Goal: Task Accomplishment & Management: Manage account settings

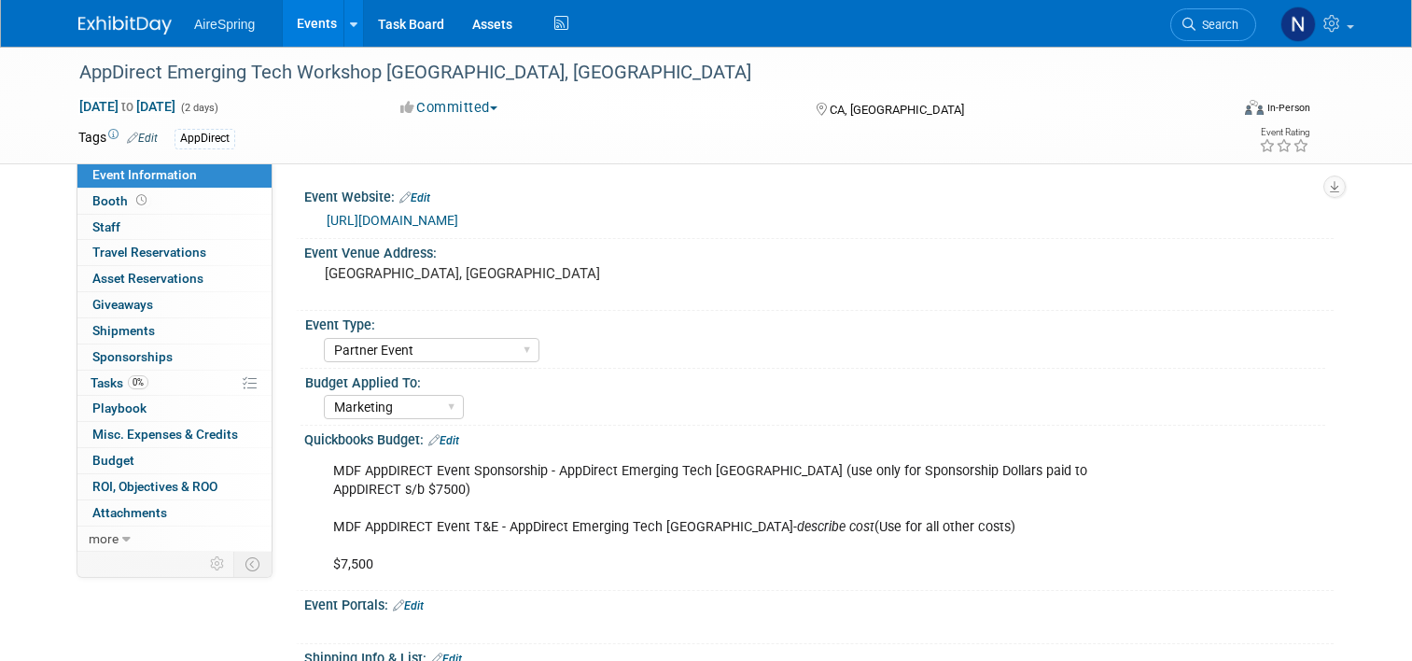
select select "Partner Event"
select select "Marketing"
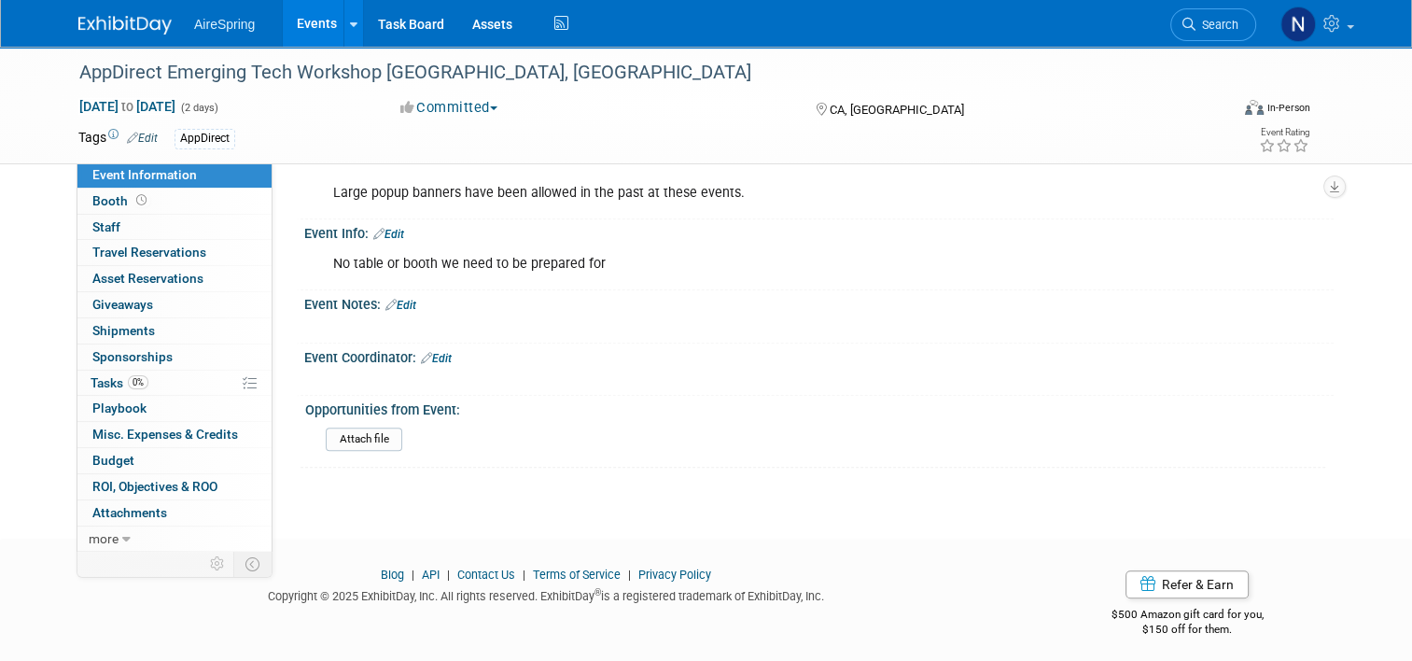
click at [311, 19] on link "Events" at bounding box center [317, 23] width 68 height 47
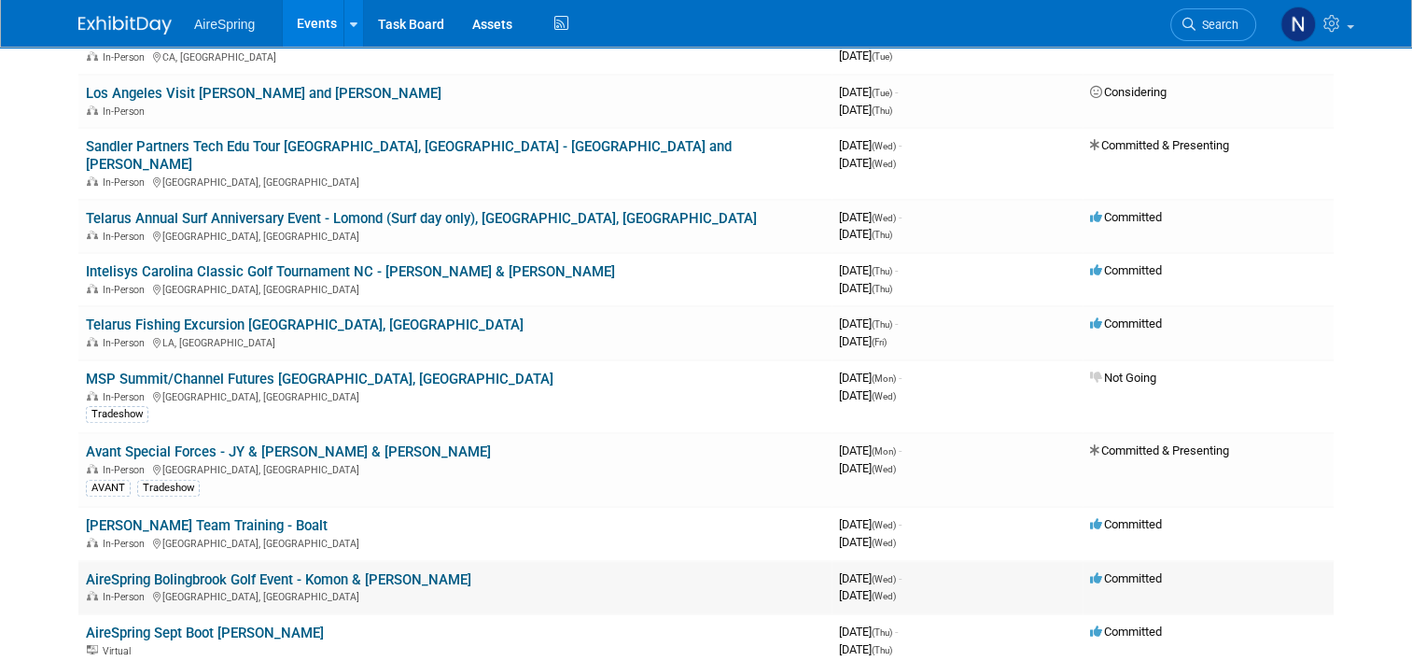
scroll to position [373, 0]
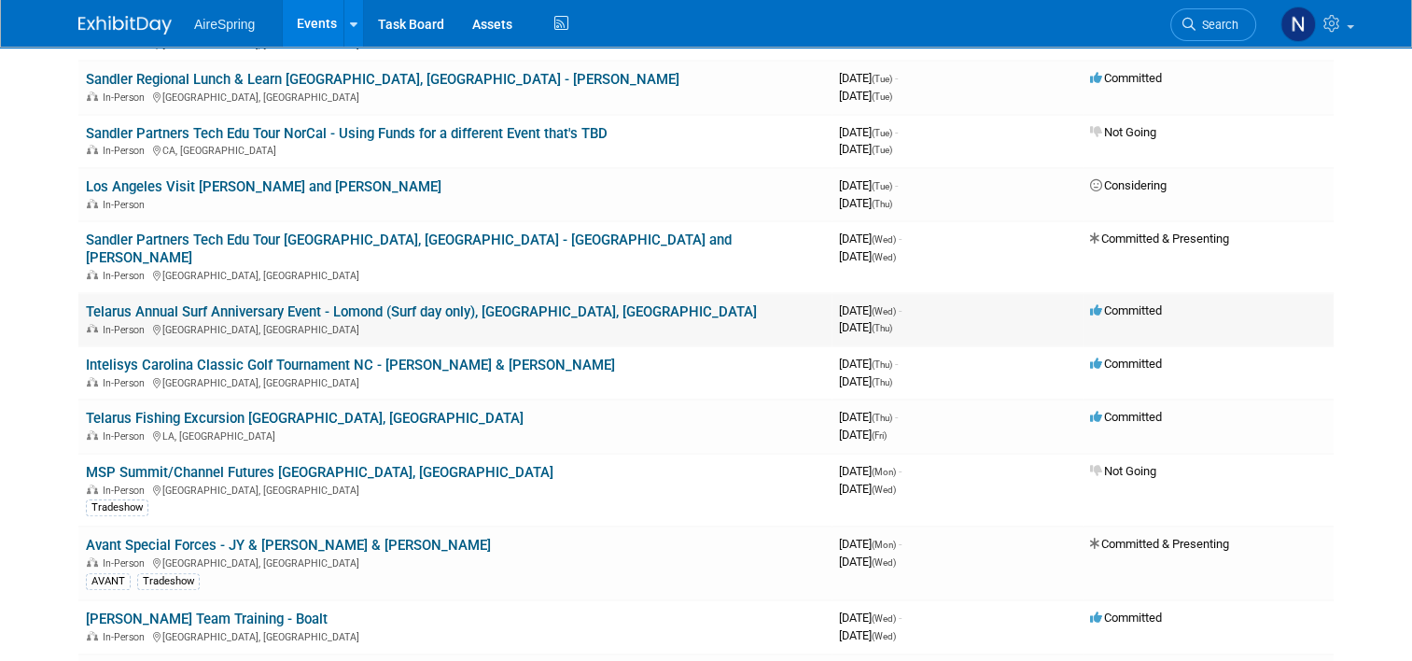
click at [577, 303] on link "Telarus Annual Surf Anniversary Event - Lomond (Surf day only), [GEOGRAPHIC_DAT…" at bounding box center [421, 311] width 671 height 17
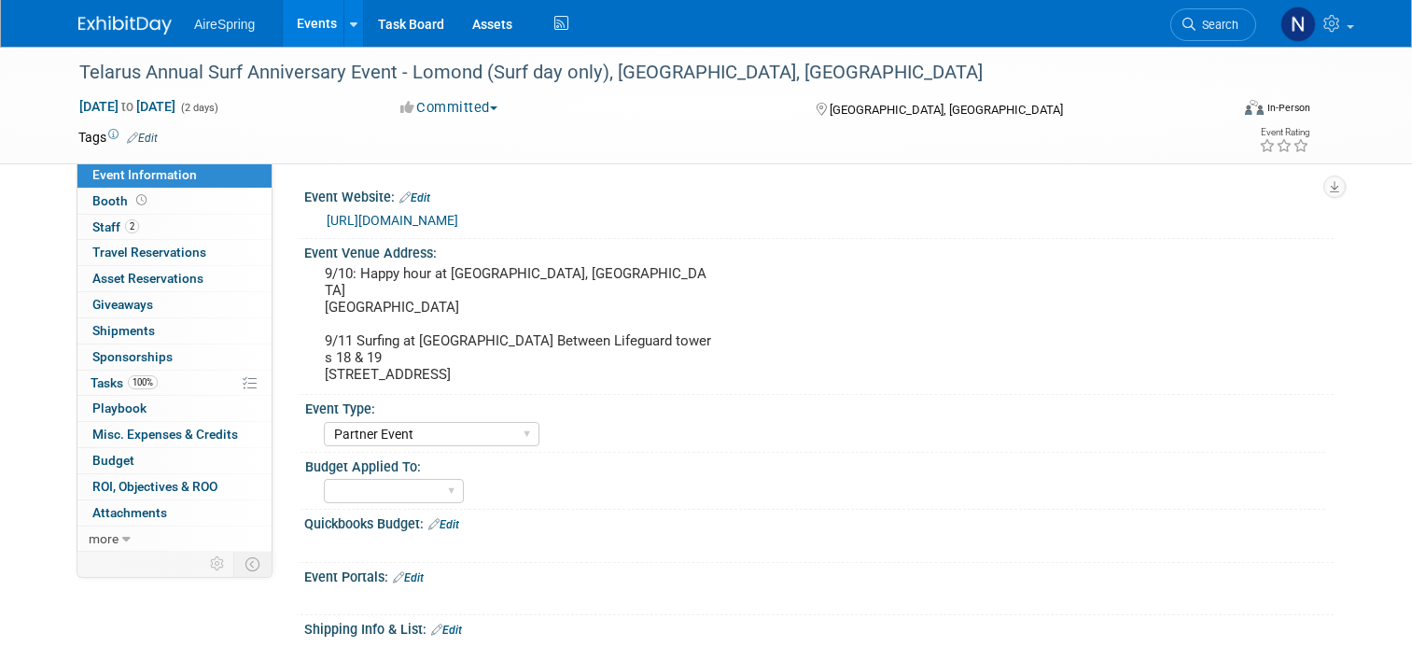
select select "Partner Event"
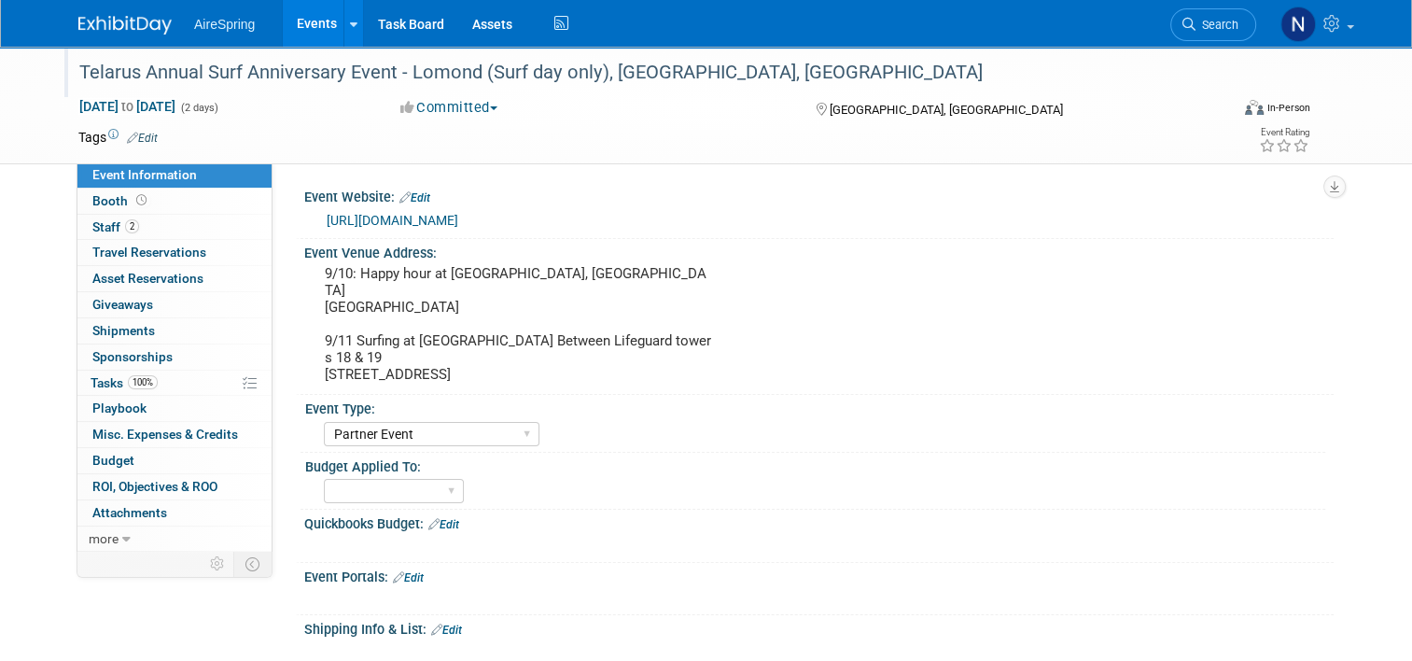
click at [649, 71] on div "Telarus Annual Surf Anniversary Event - Lomond (Surf day only), Valderrama, Cas…" at bounding box center [639, 73] width 1133 height 34
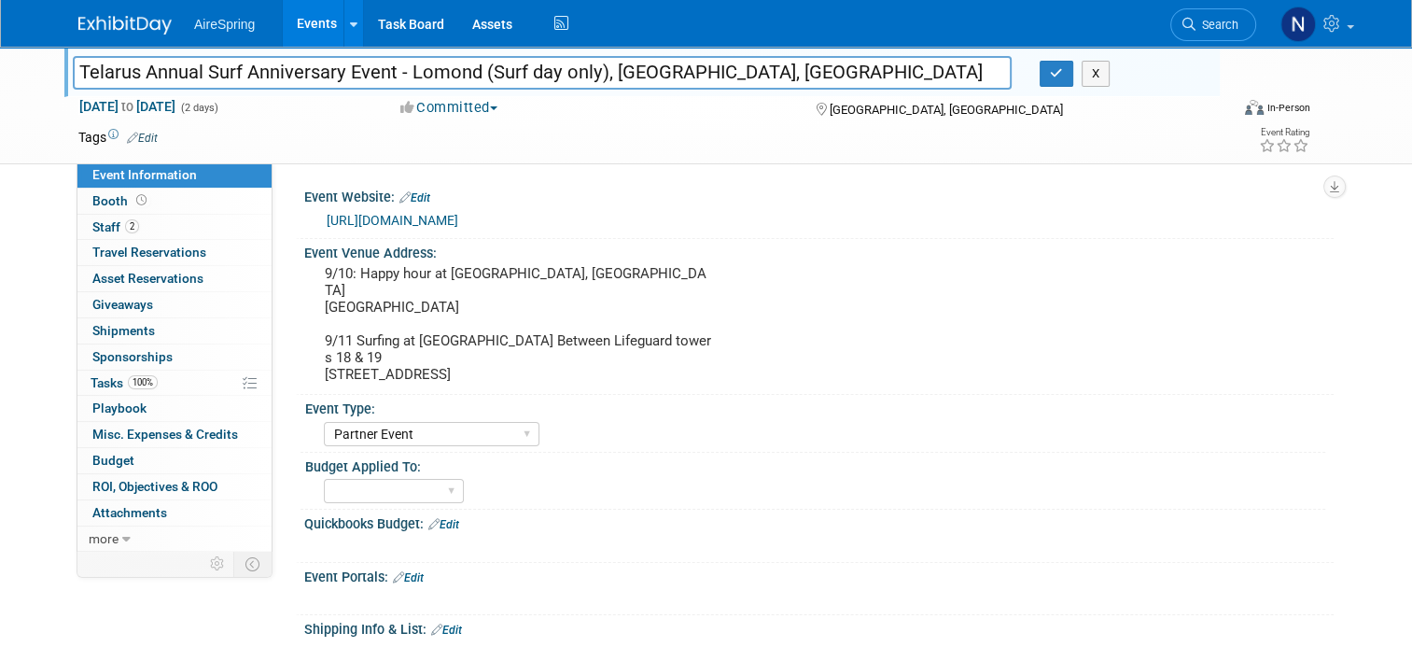
drag, startPoint x: 771, startPoint y: 68, endPoint x: 698, endPoint y: 73, distance: 72.9
click at [698, 73] on input "Telarus Annual Surf Anniversary Event - Lomond (Surf day only), Valderrama, Cas…" at bounding box center [542, 72] width 939 height 33
type input "Telarus Annual Surf Anniversary Event - Lomond (Surf day only), [GEOGRAPHIC_DAT…"
click at [1052, 82] on button "button" at bounding box center [1057, 74] width 34 height 26
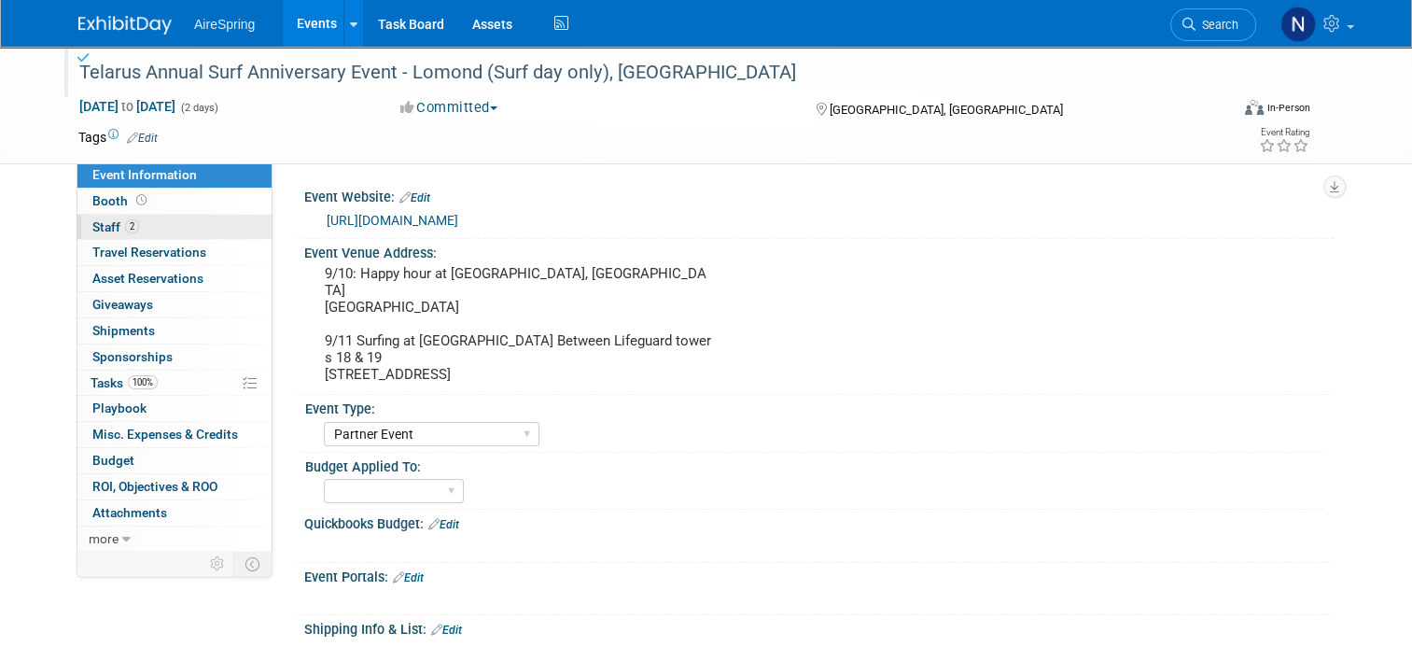
click at [197, 221] on link "2 Staff 2" at bounding box center [174, 227] width 194 height 25
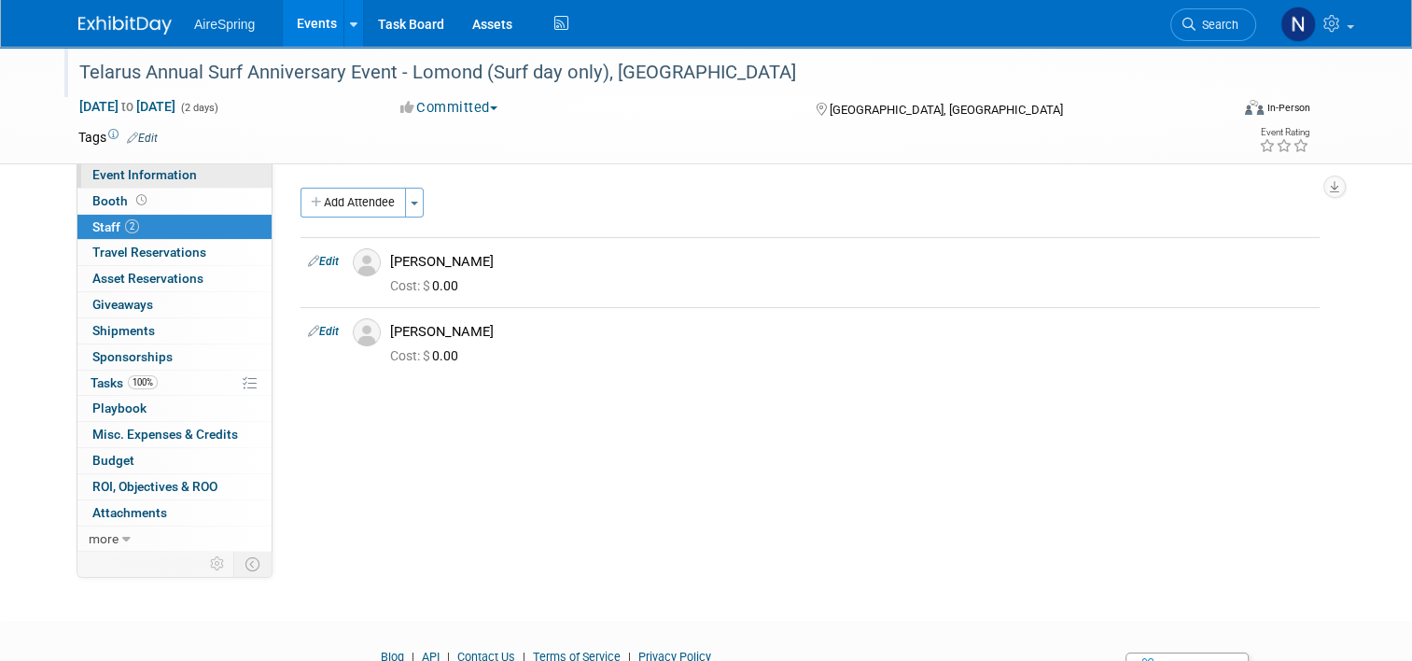
click at [179, 168] on span "Event Information" at bounding box center [144, 174] width 105 height 15
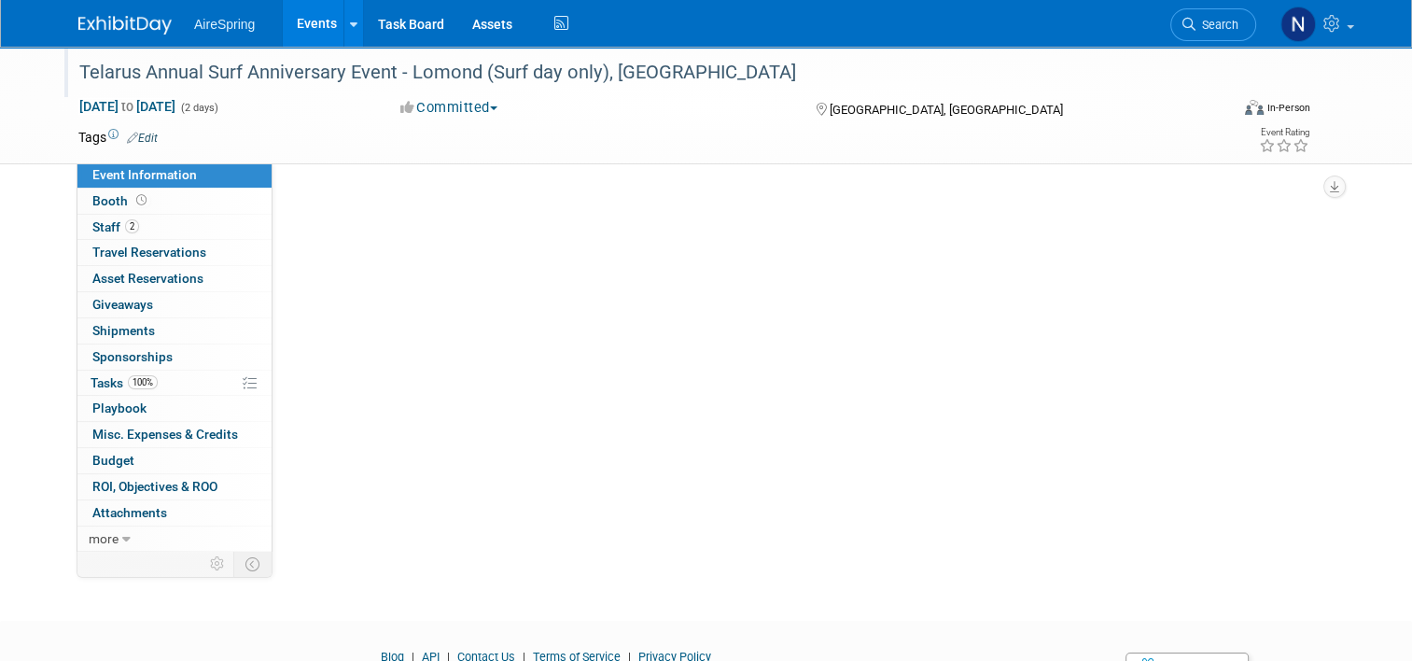
select select "Partner Event"
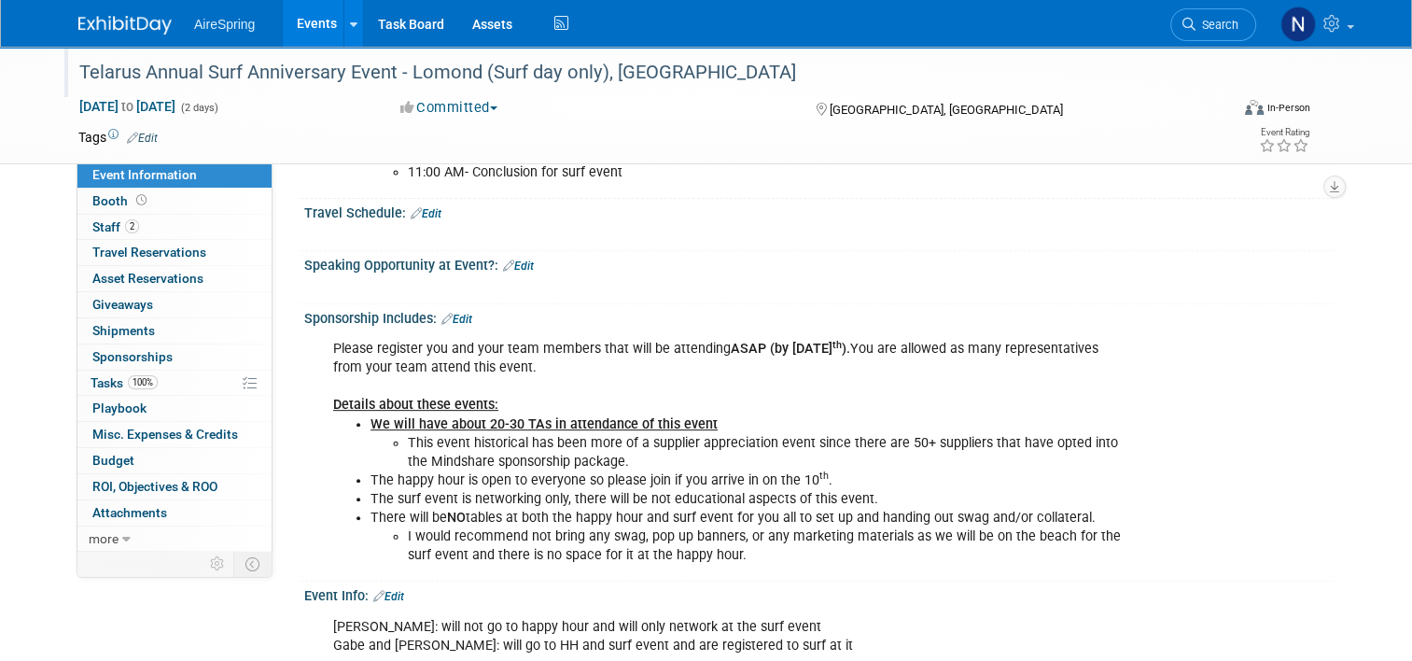
scroll to position [1027, 0]
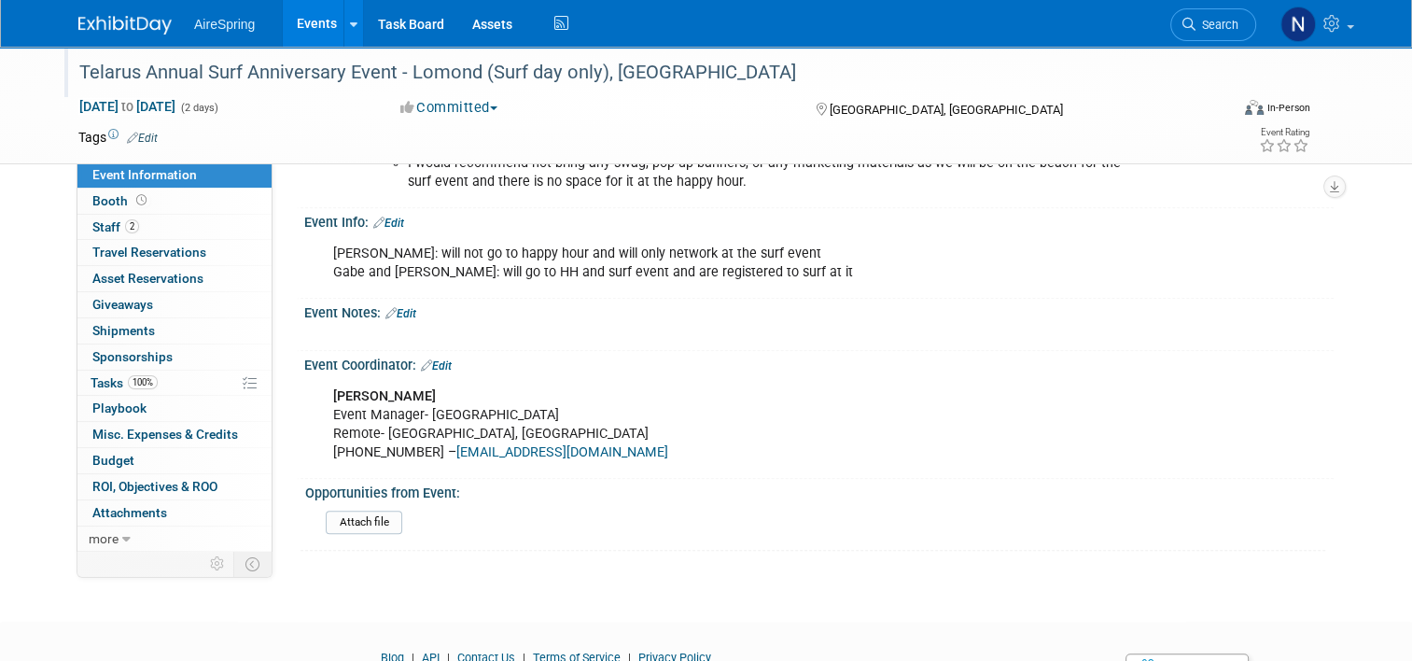
click at [388, 217] on link "Edit" at bounding box center [388, 223] width 31 height 13
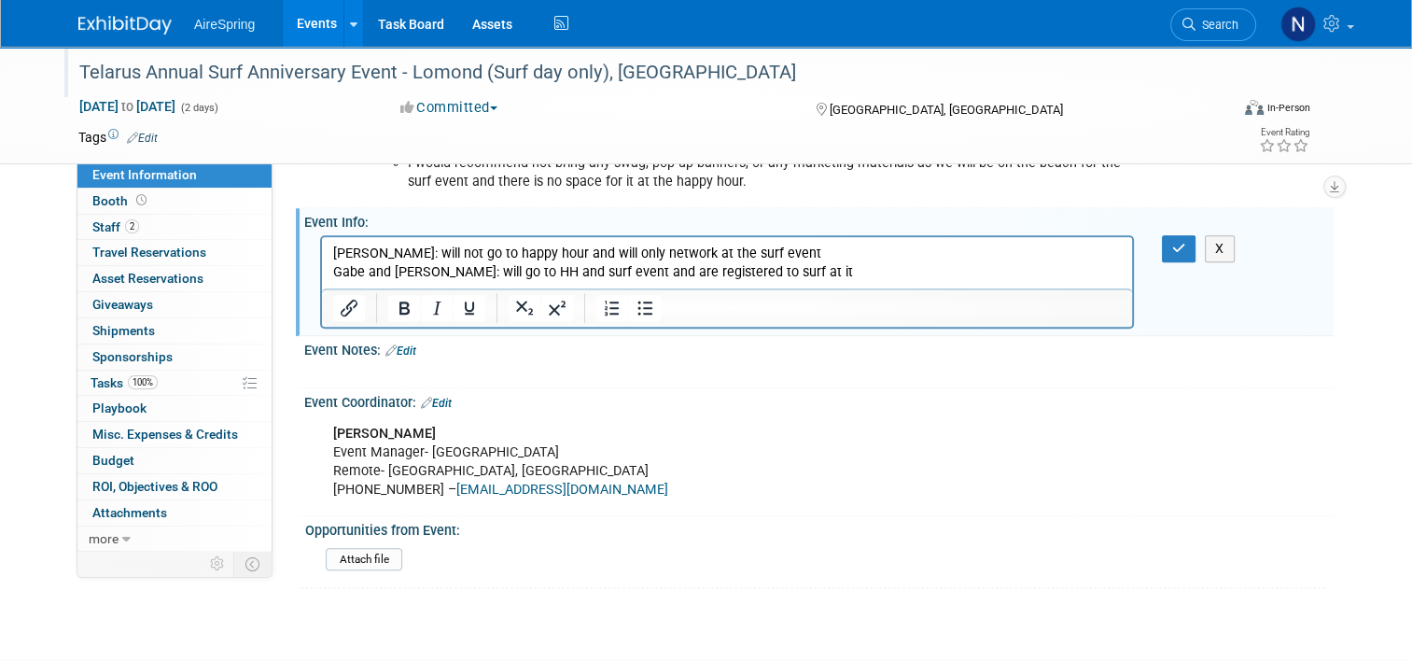
scroll to position [0, 0]
click at [854, 279] on p "Charlie: will not go to happy hour and will only network at the surf event Gabe…" at bounding box center [727, 262] width 789 height 37
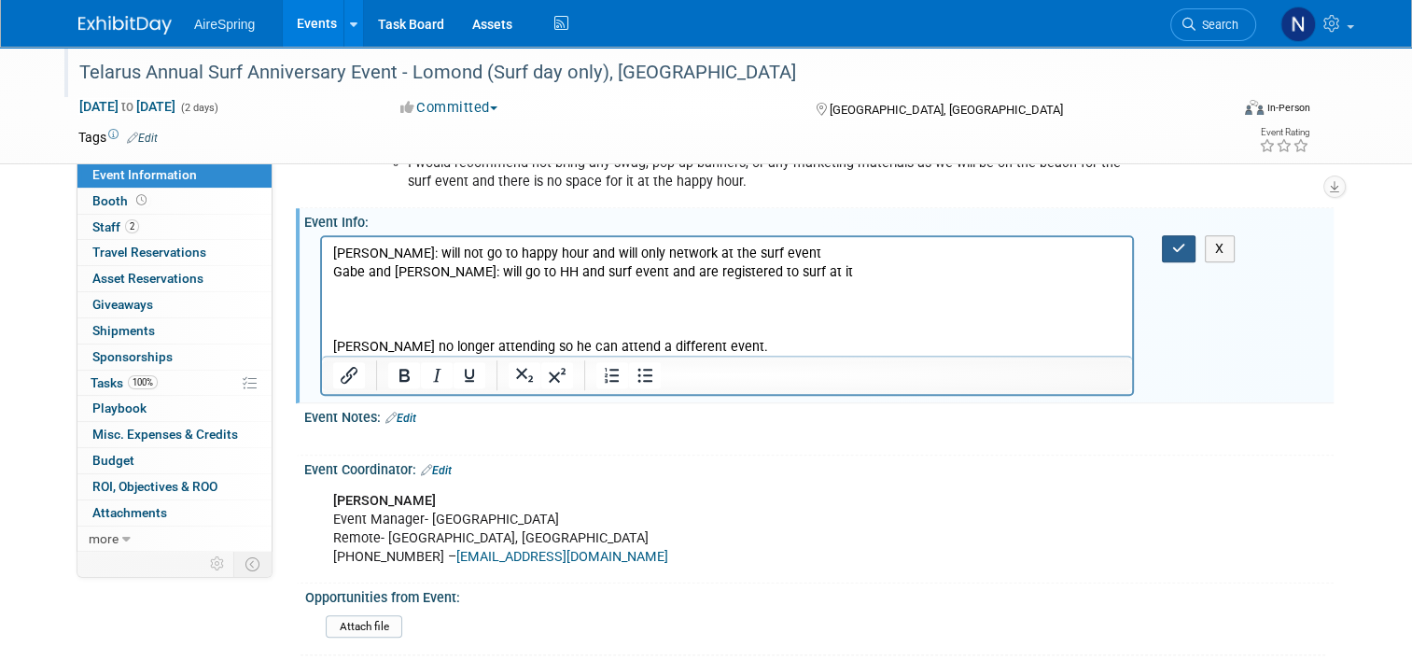
click at [1193, 235] on button "button" at bounding box center [1179, 248] width 35 height 27
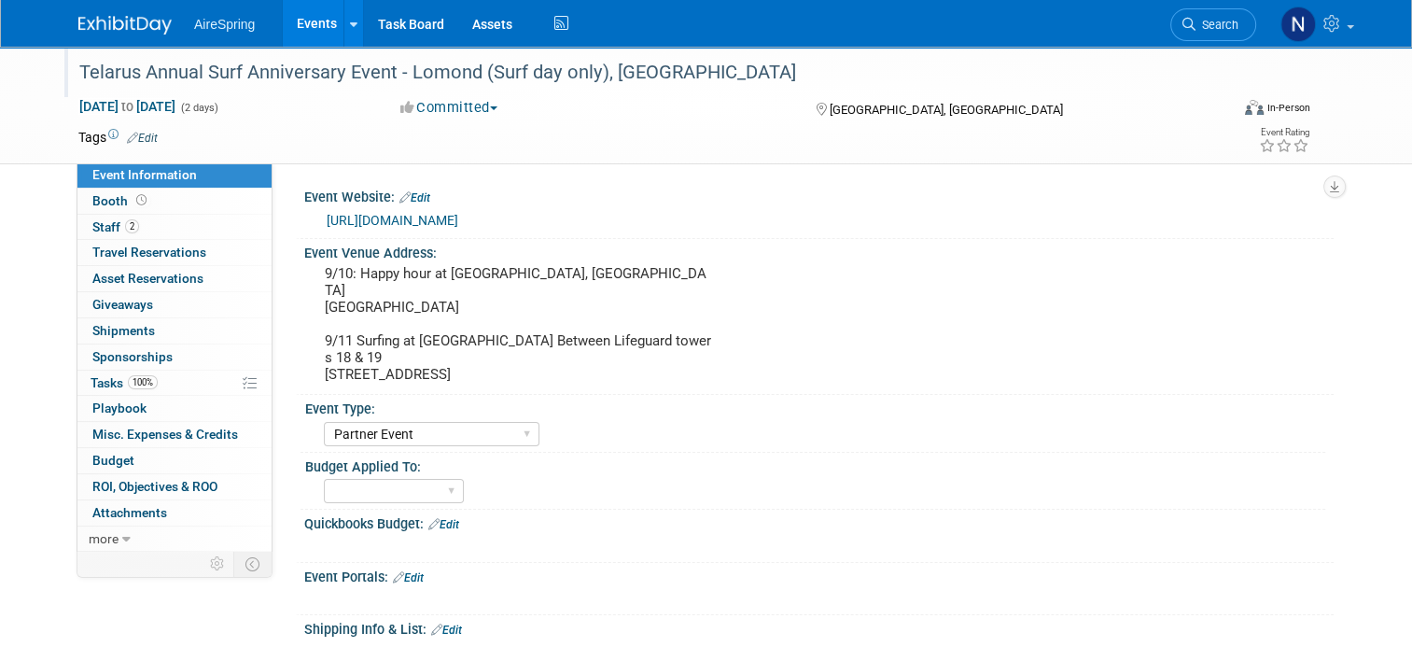
click at [458, 217] on link "https://web.cvent.com/event/7c58996c-181a-4fd9-924f-c39d5a34702e/" at bounding box center [393, 220] width 132 height 15
click at [142, 378] on span "100%" at bounding box center [143, 382] width 30 height 14
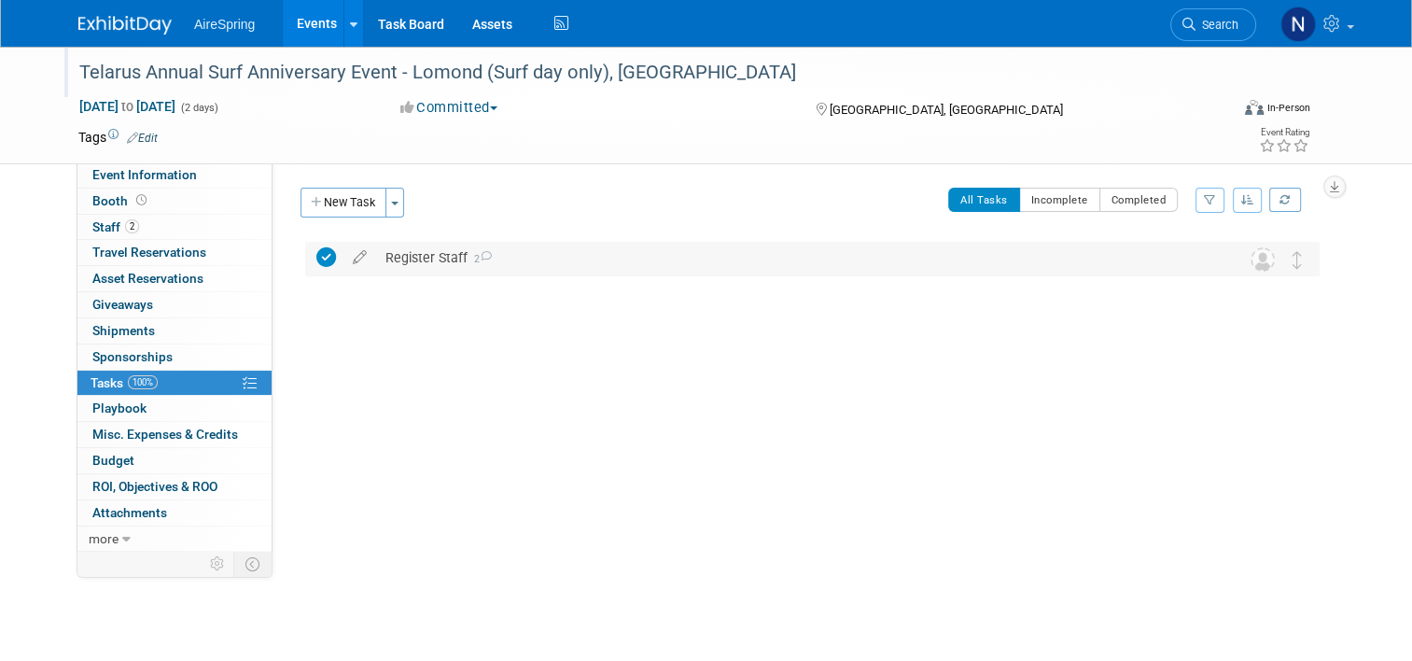
click at [417, 252] on div "Register Staff 2" at bounding box center [794, 258] width 837 height 32
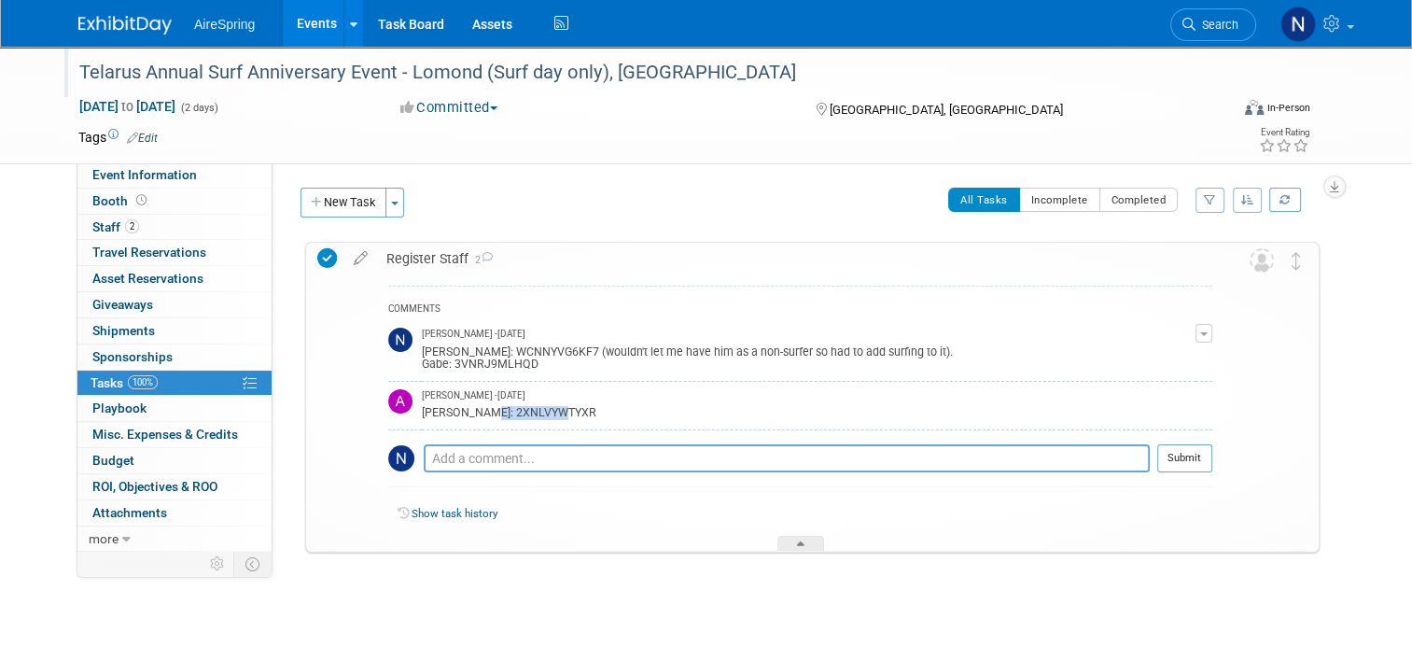
drag, startPoint x: 554, startPoint y: 412, endPoint x: 455, endPoint y: 413, distance: 99.9
click at [455, 413] on div "Castillo: 2XNLVYWTYXR" at bounding box center [809, 411] width 774 height 18
copy div "2XNLVYWTYXR"
click at [343, 209] on button "New Task" at bounding box center [344, 203] width 86 height 30
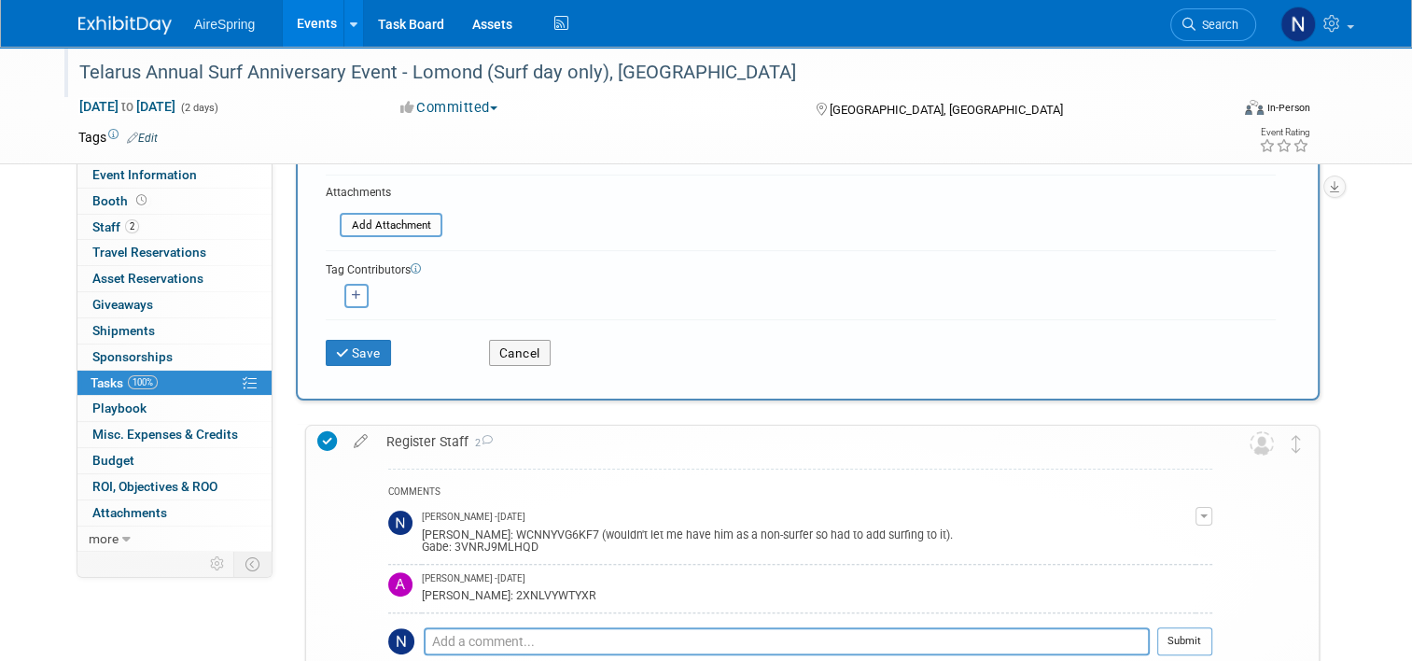
scroll to position [467, 0]
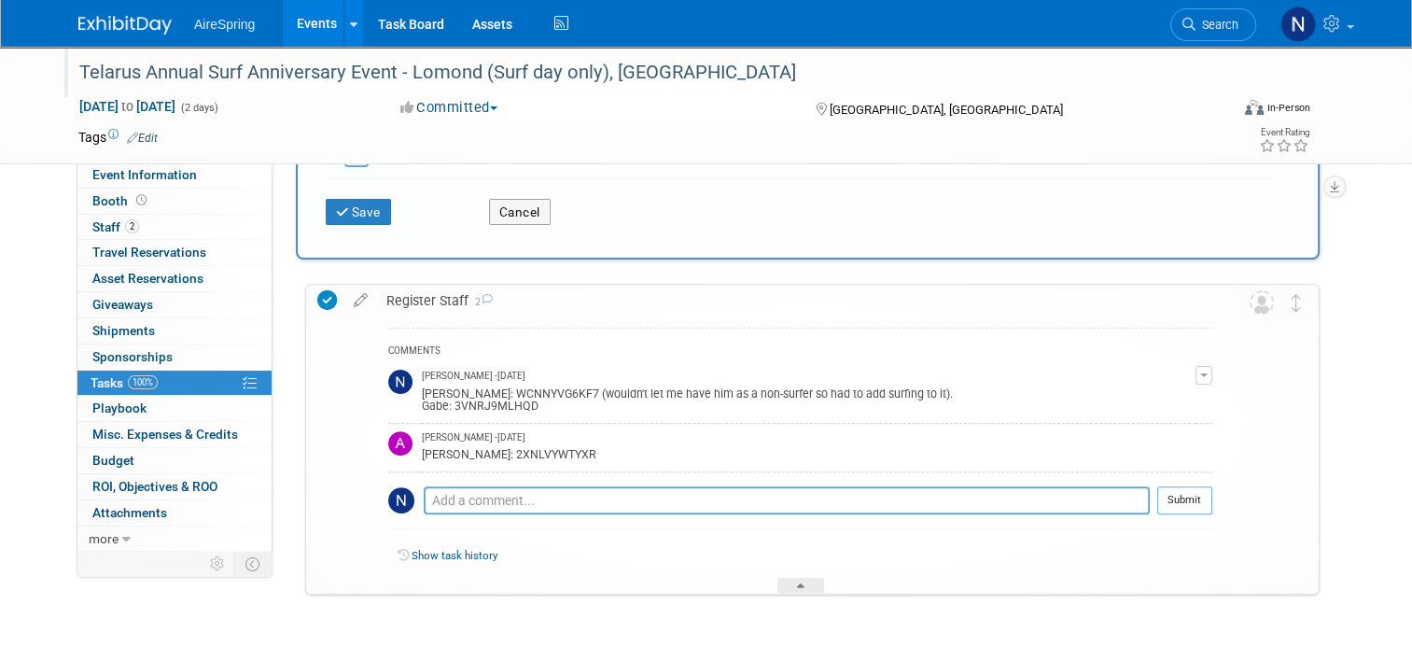
type input "Cancel Castillo's Registration"
click at [357, 190] on div "Save" at bounding box center [393, 206] width 163 height 38
click at [355, 221] on div "Save Cancel" at bounding box center [801, 208] width 950 height 60
click at [355, 220] on button "Save" at bounding box center [358, 212] width 65 height 26
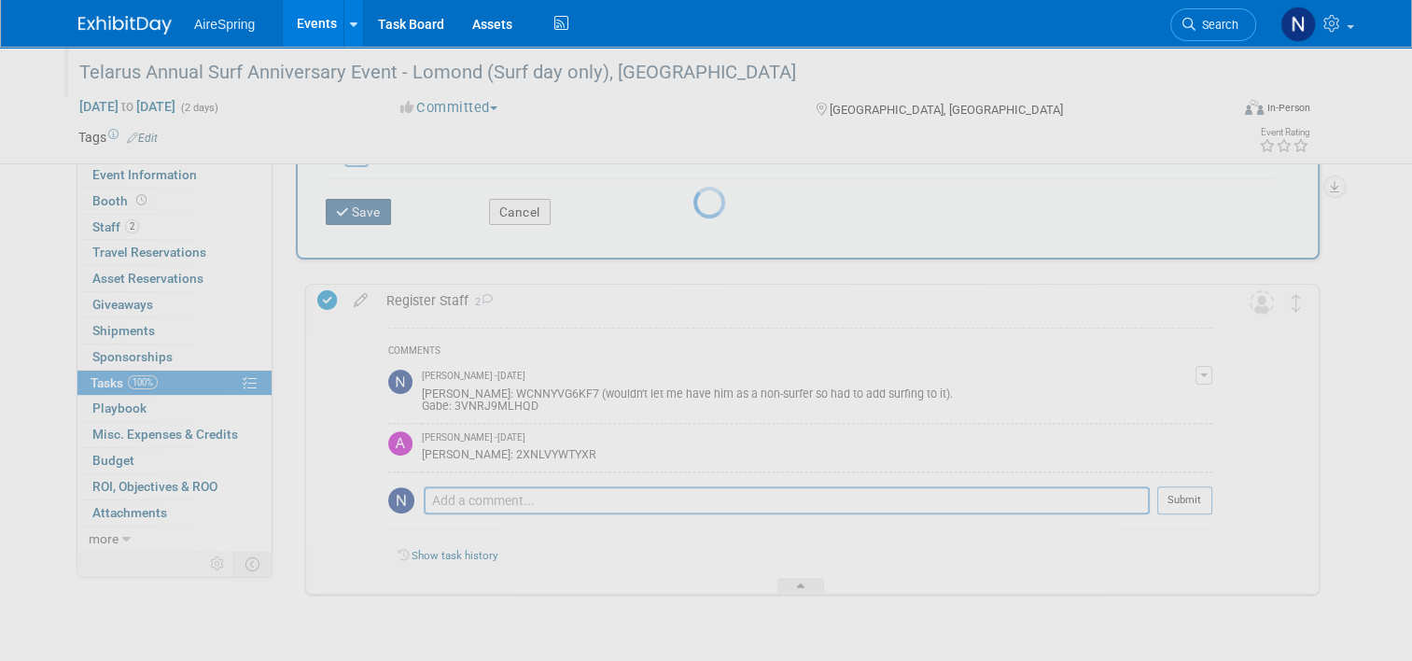
scroll to position [0, 0]
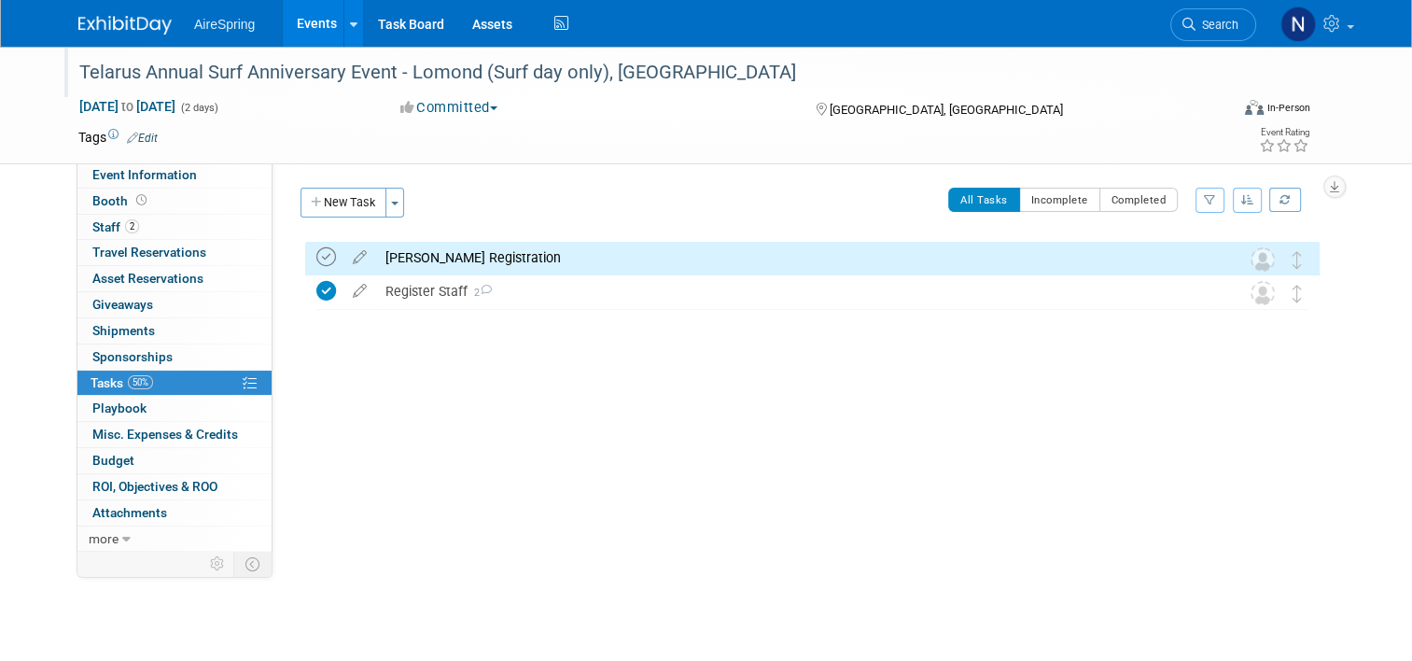
click at [316, 259] on icon at bounding box center [326, 257] width 20 height 20
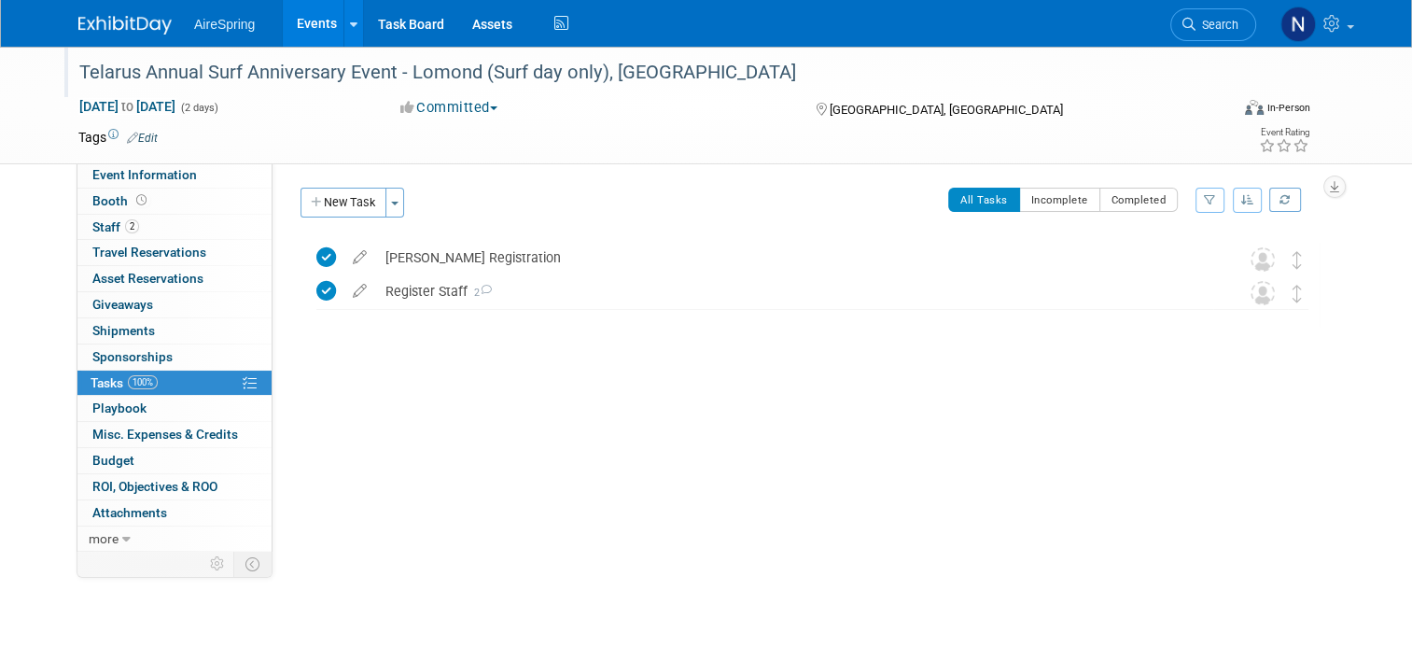
click at [320, 28] on link "Events" at bounding box center [317, 23] width 68 height 47
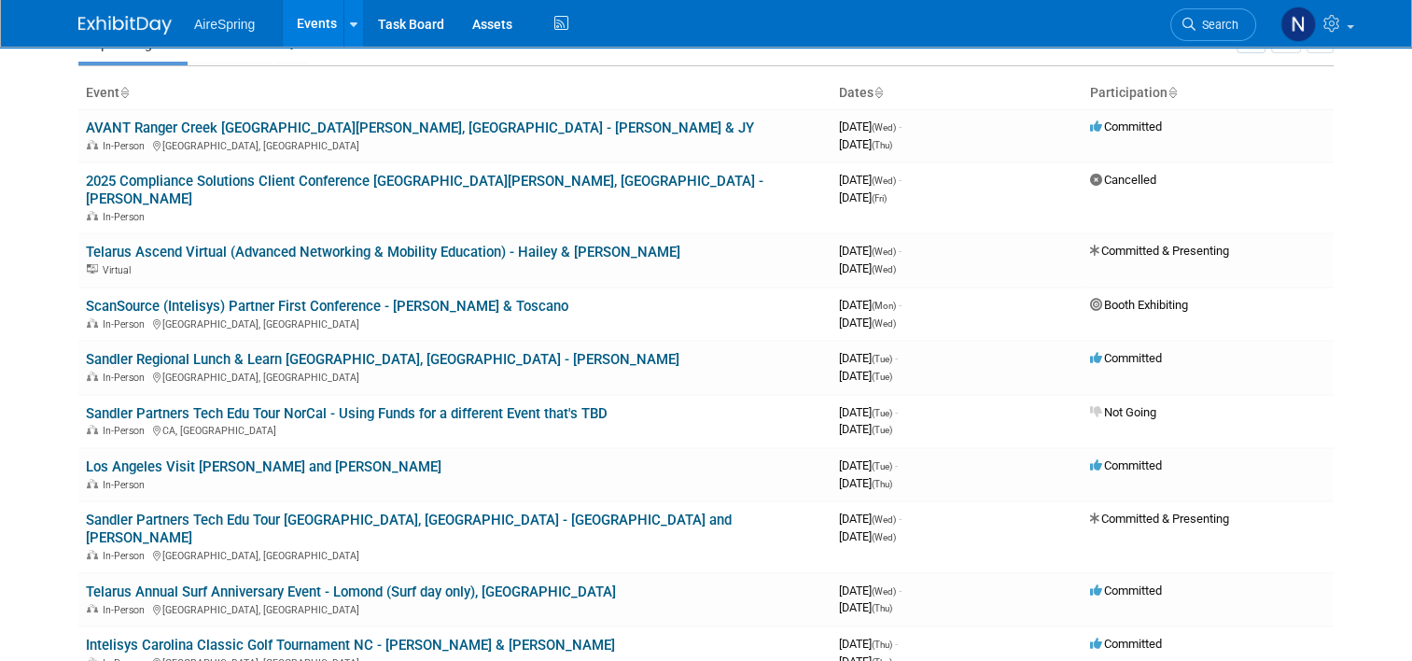
scroll to position [93, 0]
click at [342, 298] on link "ScanSource (Intelisys) Partner First Conference - Boalt & Toscano" at bounding box center [327, 306] width 483 height 17
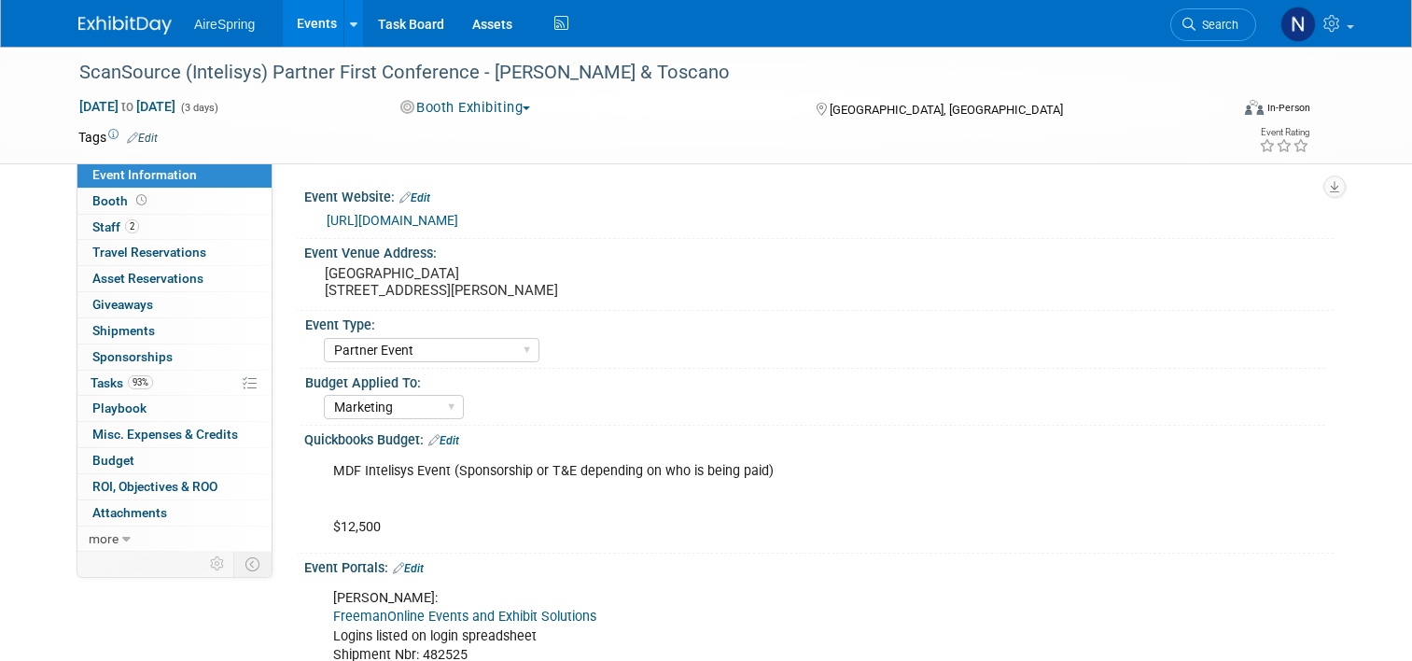
select select "Partner Event"
select select "Marketing"
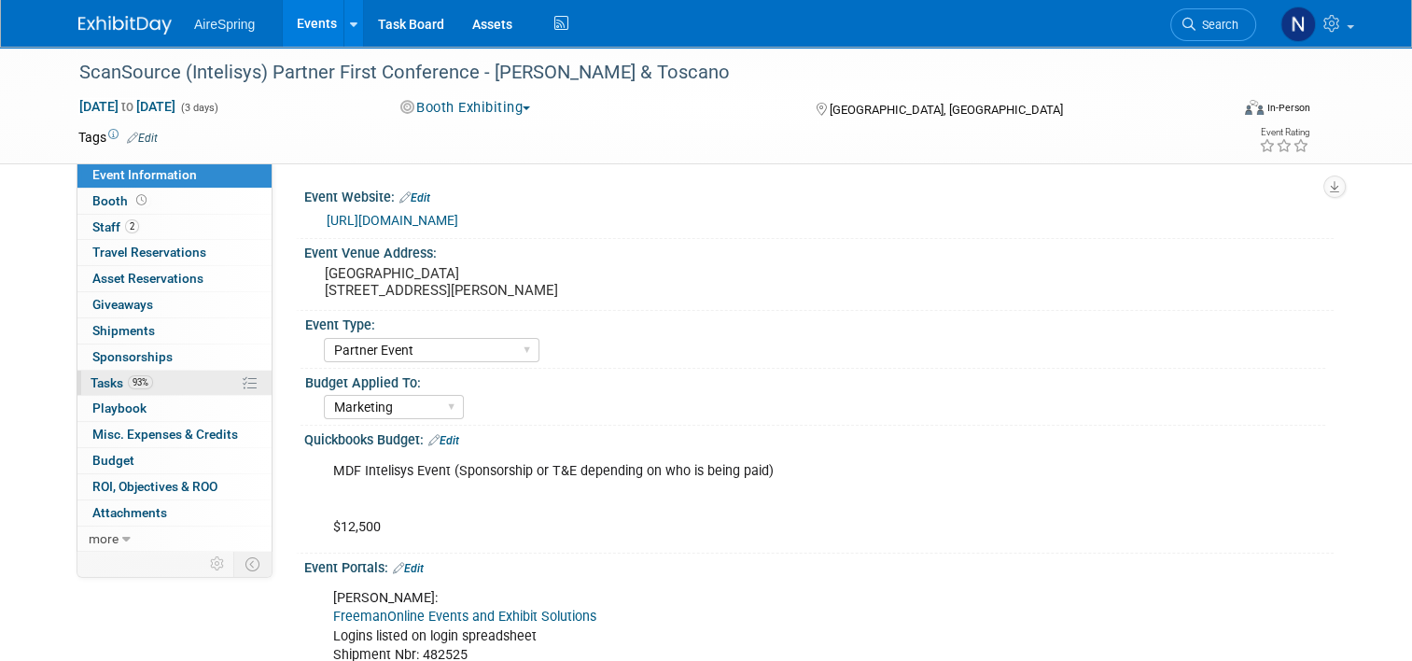
click at [161, 383] on link "93% Tasks 93%" at bounding box center [174, 383] width 194 height 25
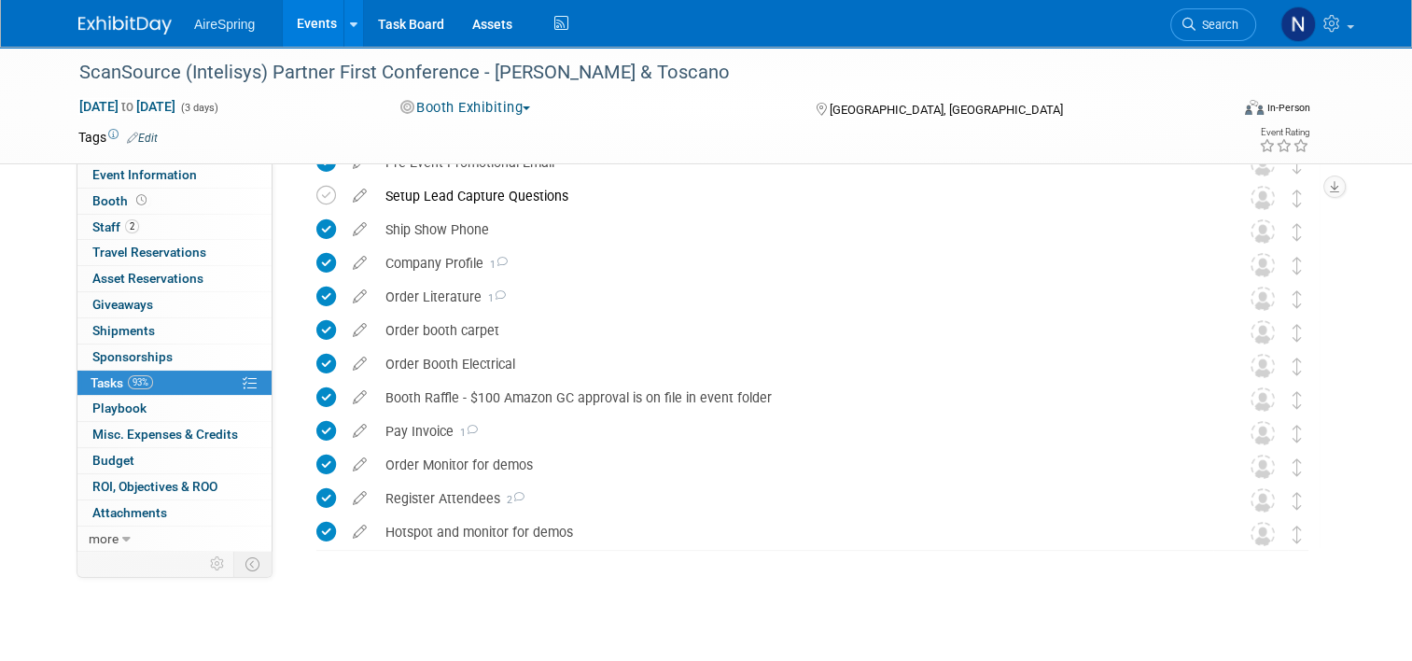
scroll to position [164, 0]
click at [427, 488] on div "Register Attendees 2" at bounding box center [794, 497] width 837 height 32
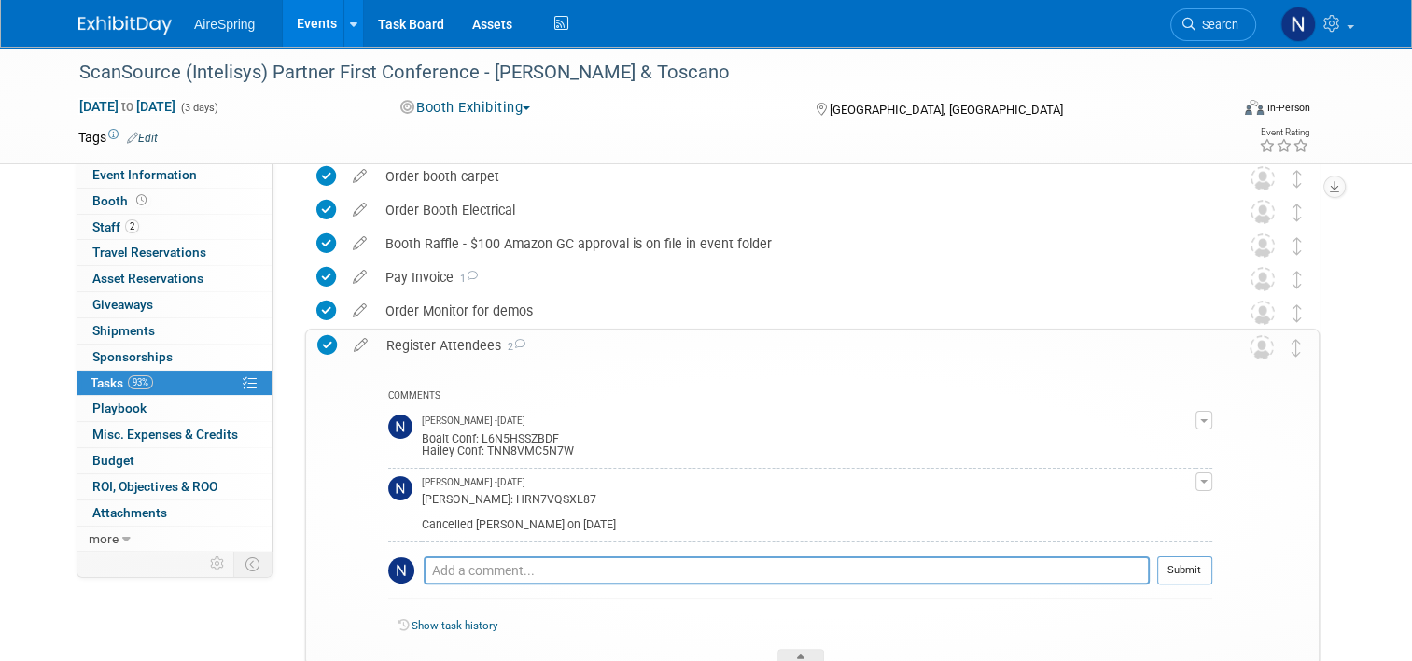
scroll to position [71, 0]
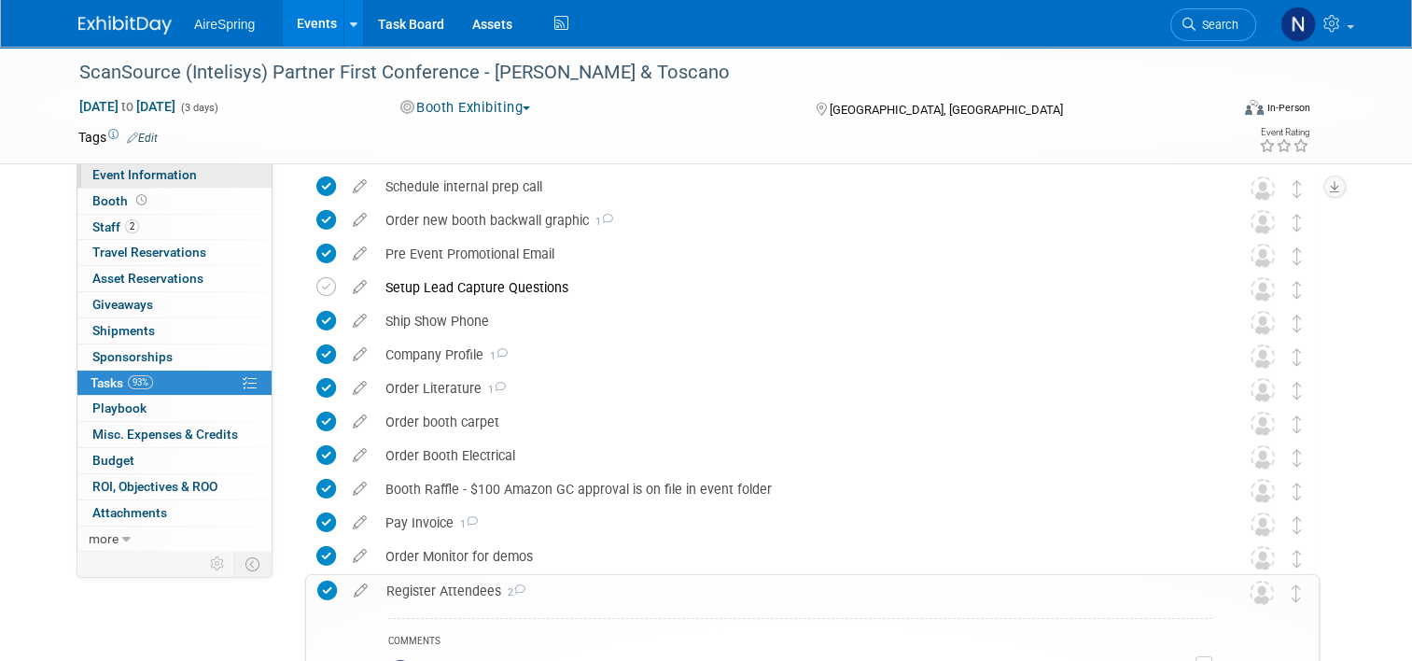
click at [166, 184] on link "Event Information" at bounding box center [174, 174] width 194 height 25
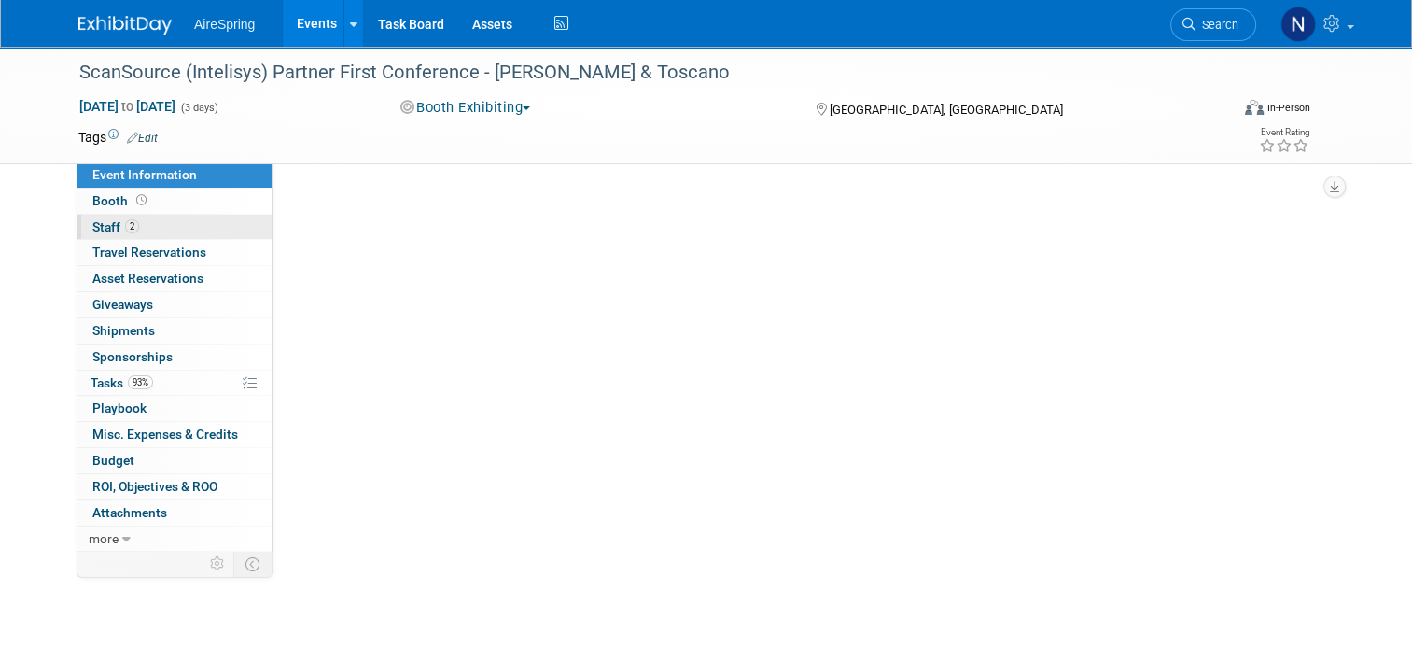
select select "Partner Event"
select select "Marketing"
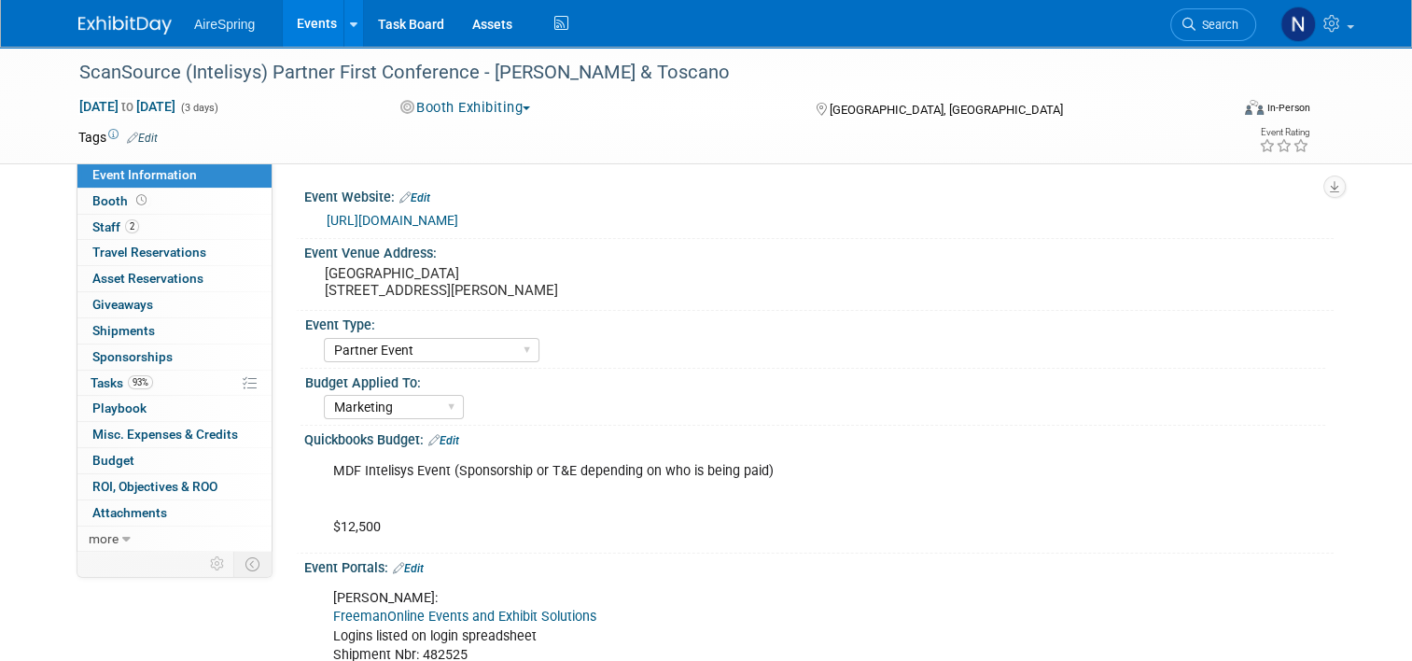
click at [458, 220] on link "https://events.scansource.com/event/partnerfirst/regProcessStep1:b4071c99-175c-…" at bounding box center [393, 220] width 132 height 15
click at [295, 31] on link "Events" at bounding box center [317, 23] width 68 height 47
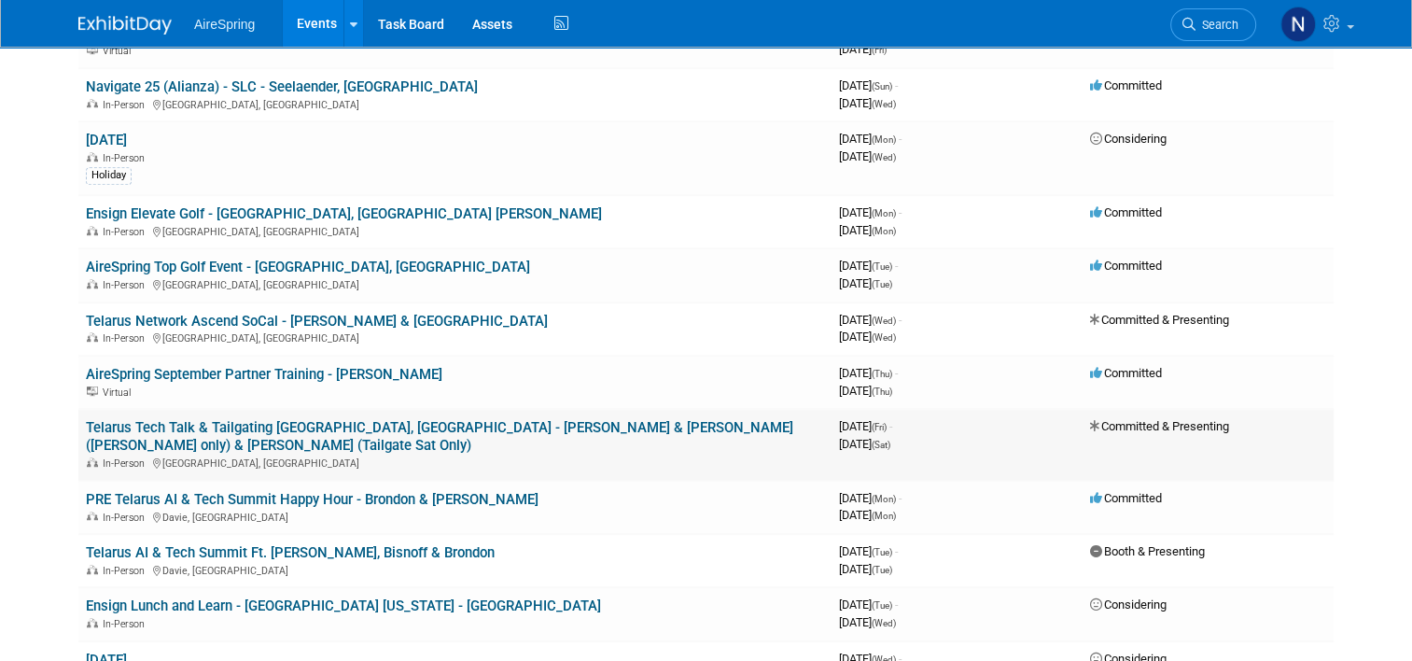
scroll to position [933, 0]
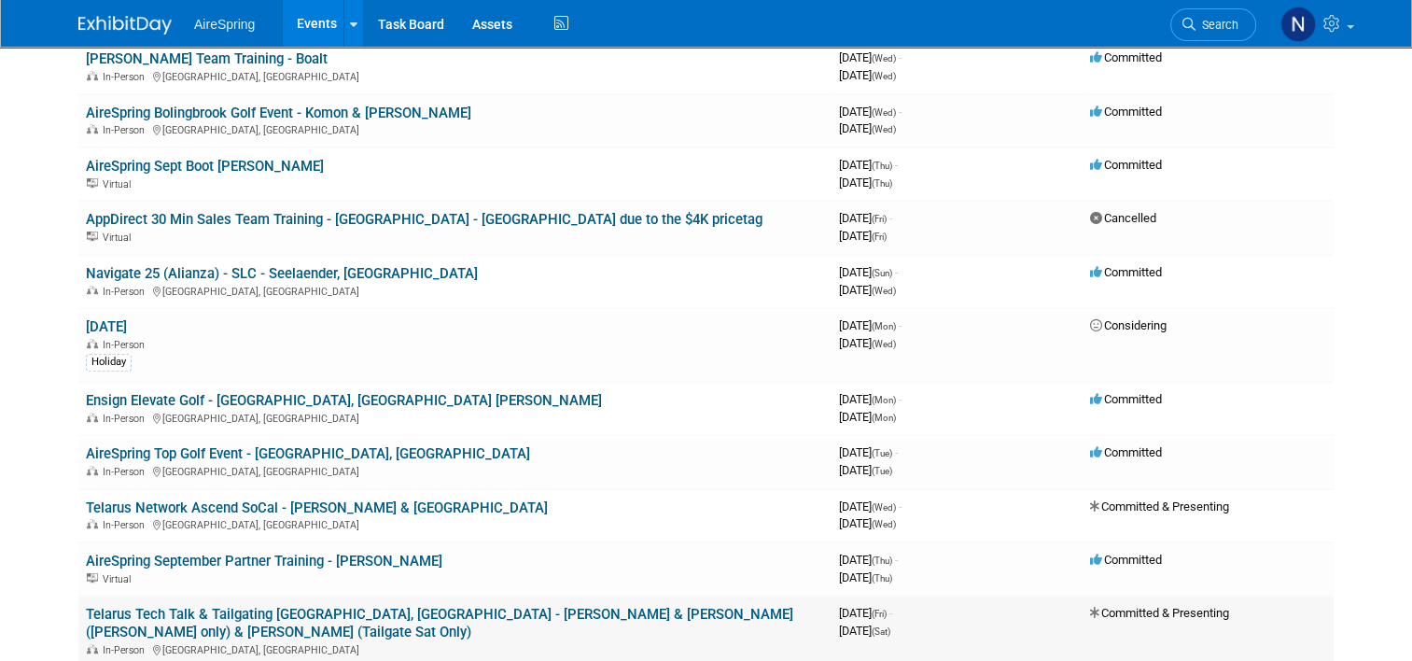
click at [433, 606] on link "Telarus Tech Talk & Tailgating [GEOGRAPHIC_DATA], [GEOGRAPHIC_DATA] - [PERSON_N…" at bounding box center [439, 623] width 707 height 35
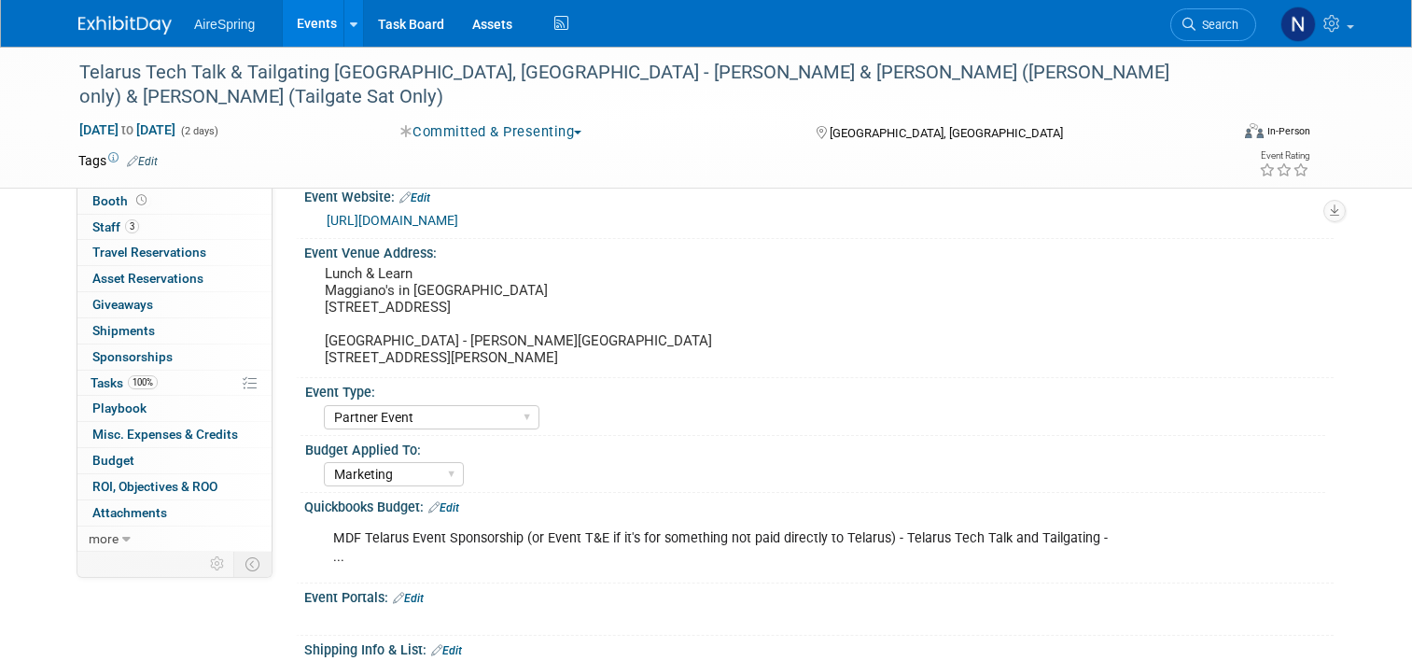
select select "Partner Event"
select select "Marketing"
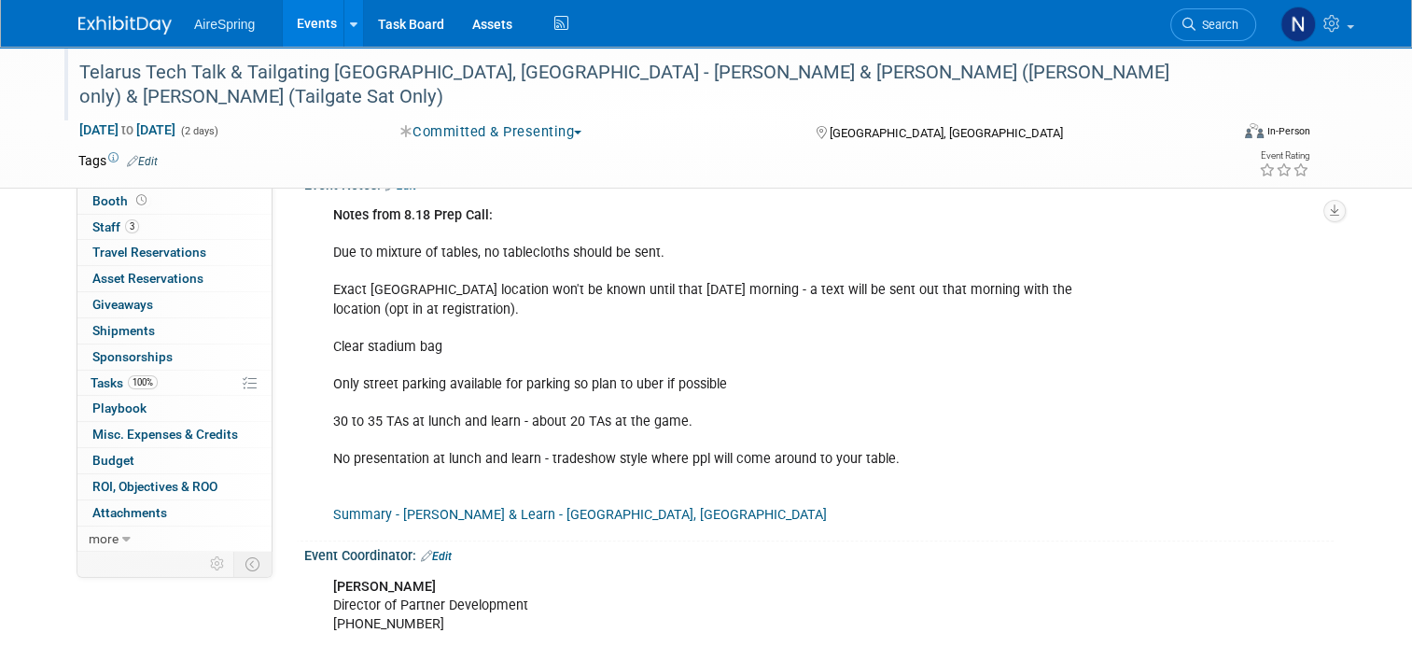
scroll to position [1213, 0]
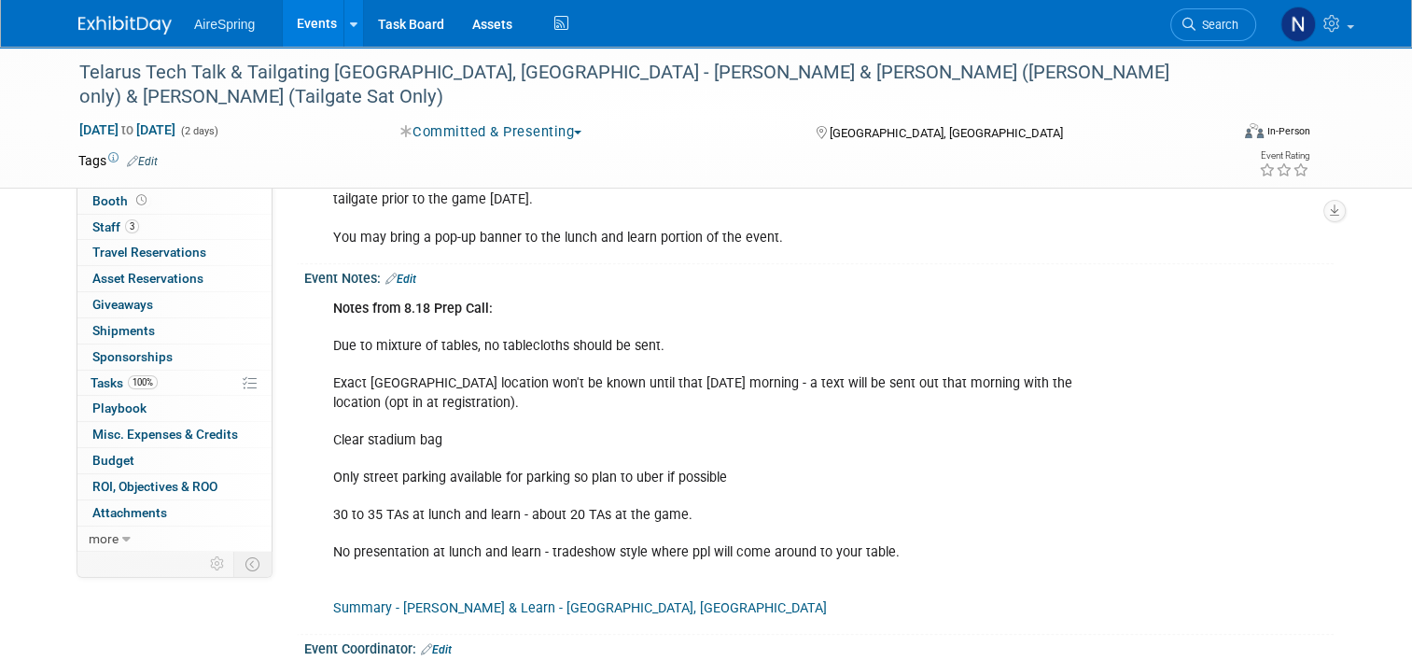
click at [315, 35] on link "Events" at bounding box center [317, 23] width 68 height 47
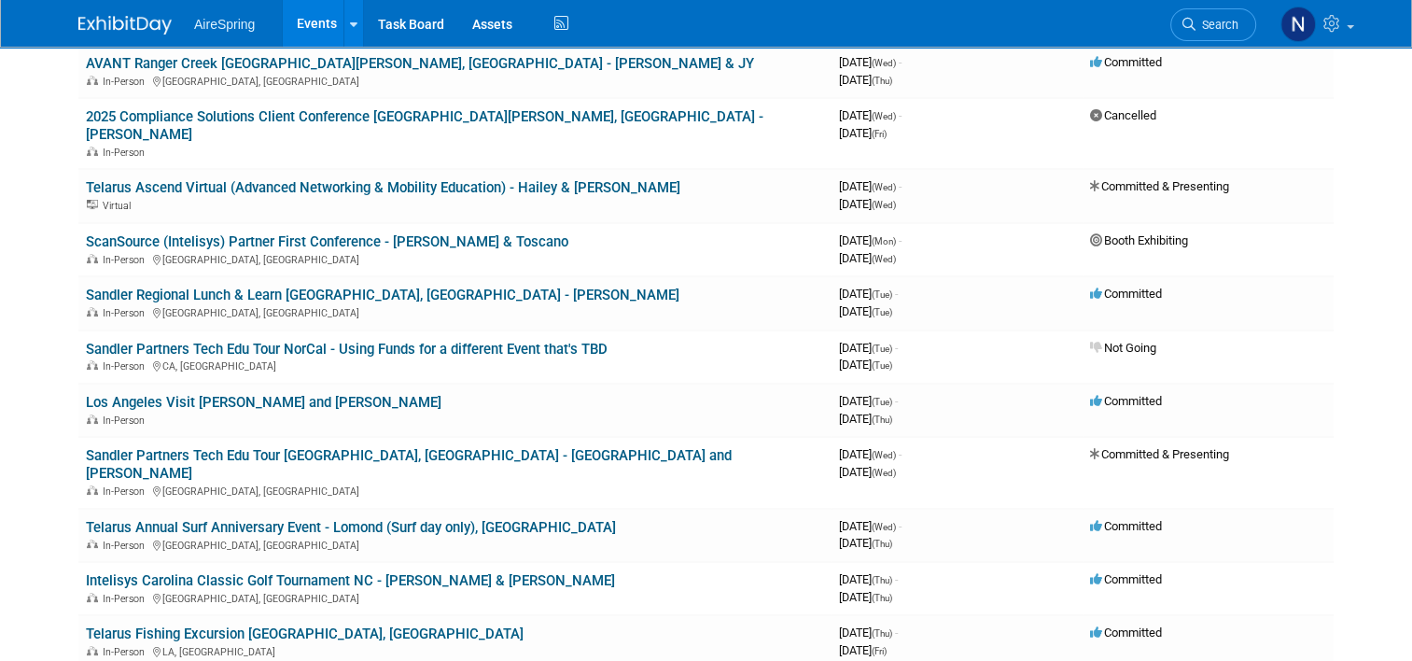
scroll to position [187, 0]
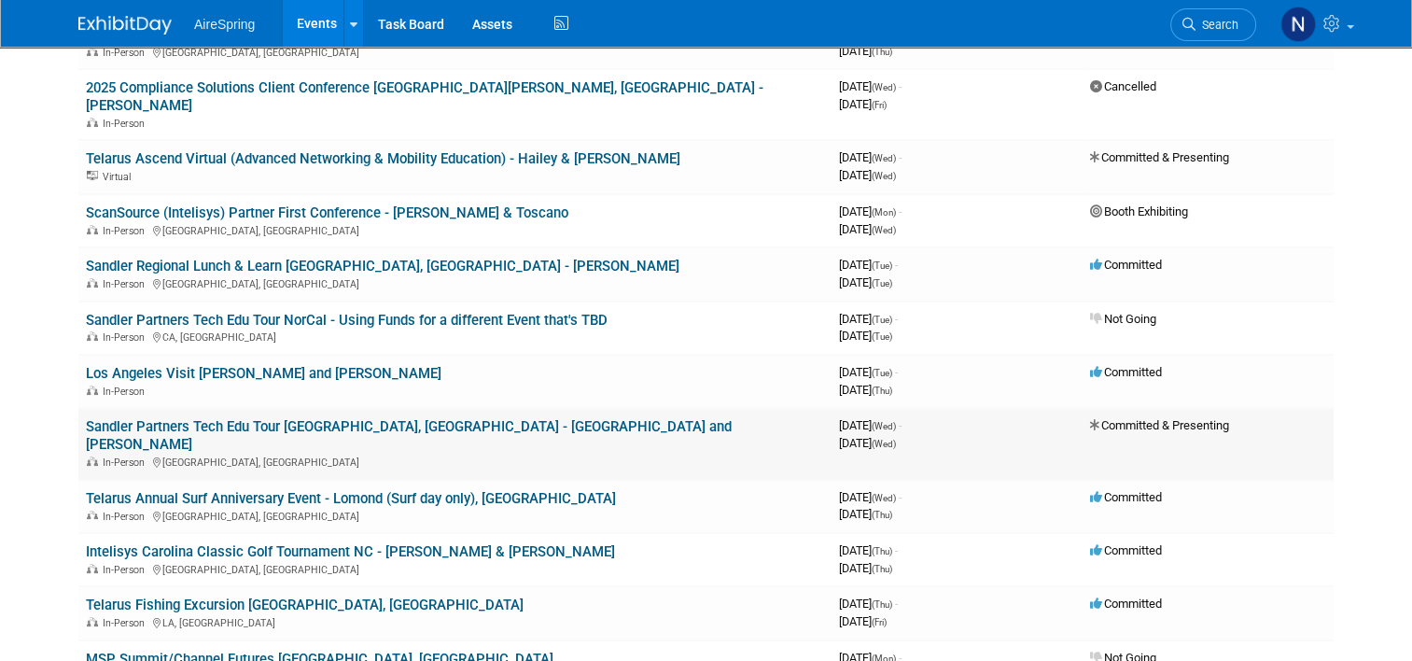
click at [448, 418] on link "Sandler Partners Tech Edu Tour [GEOGRAPHIC_DATA], [GEOGRAPHIC_DATA] - [GEOGRAPH…" at bounding box center [409, 435] width 646 height 35
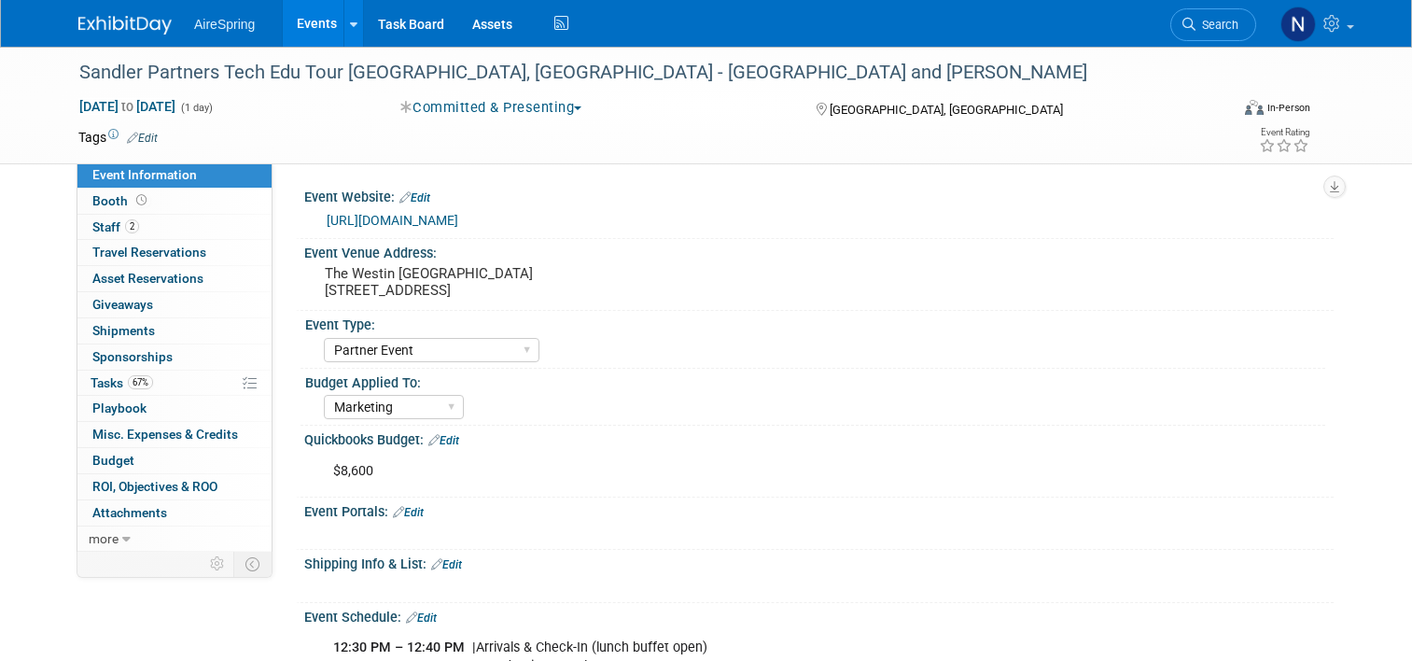
select select "Partner Event"
select select "Marketing"
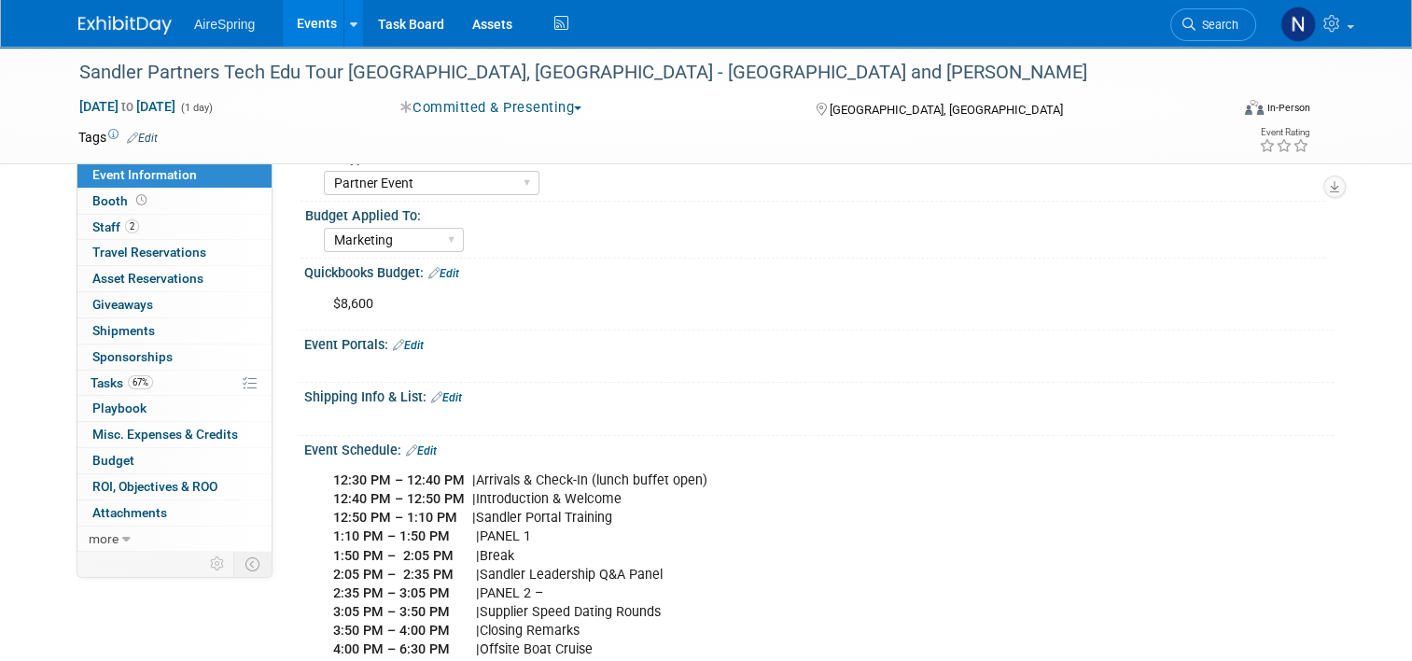
scroll to position [93, 0]
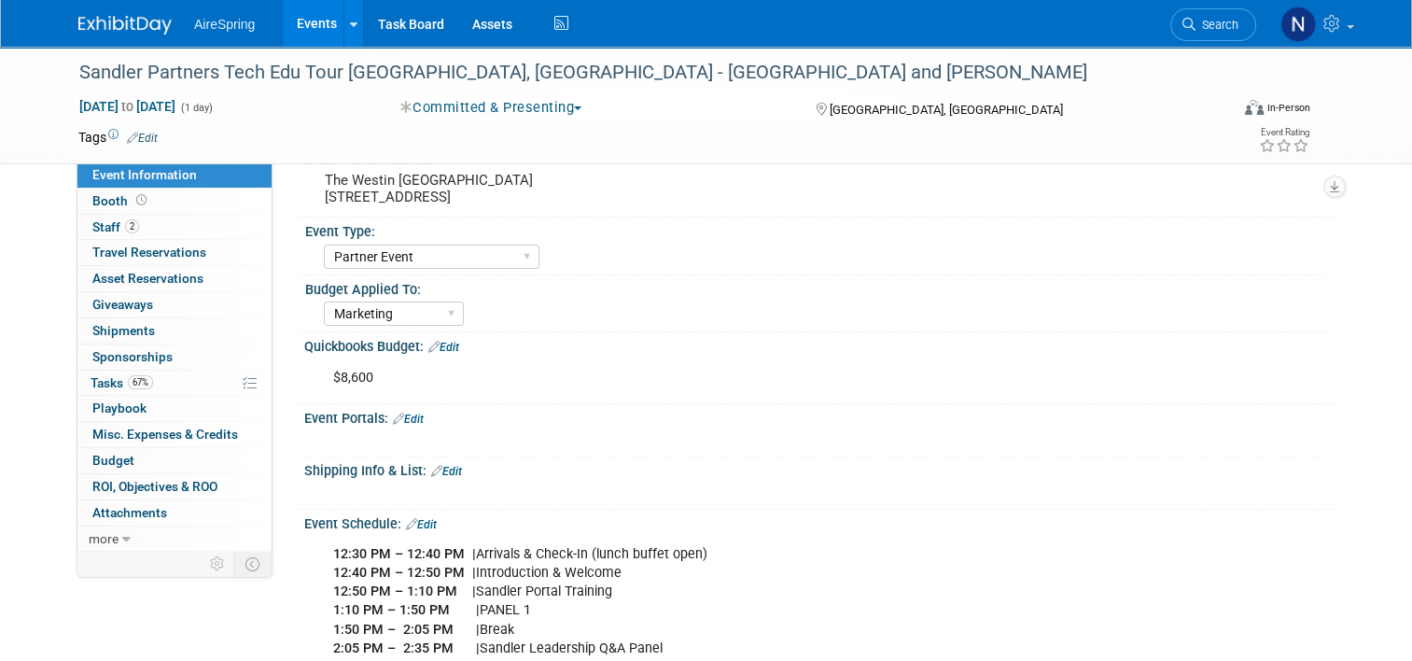
click at [1303, 337] on div "Quickbooks Budget: Edit" at bounding box center [818, 344] width 1029 height 24
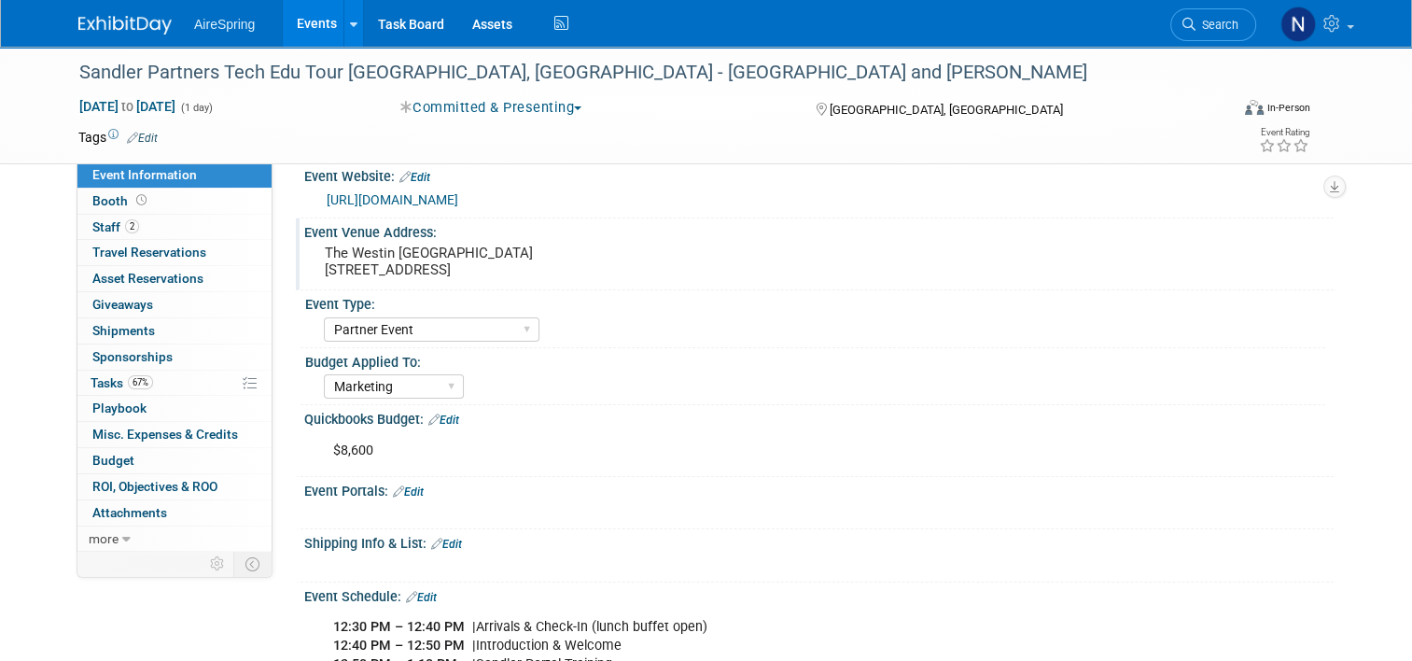
scroll to position [0, 0]
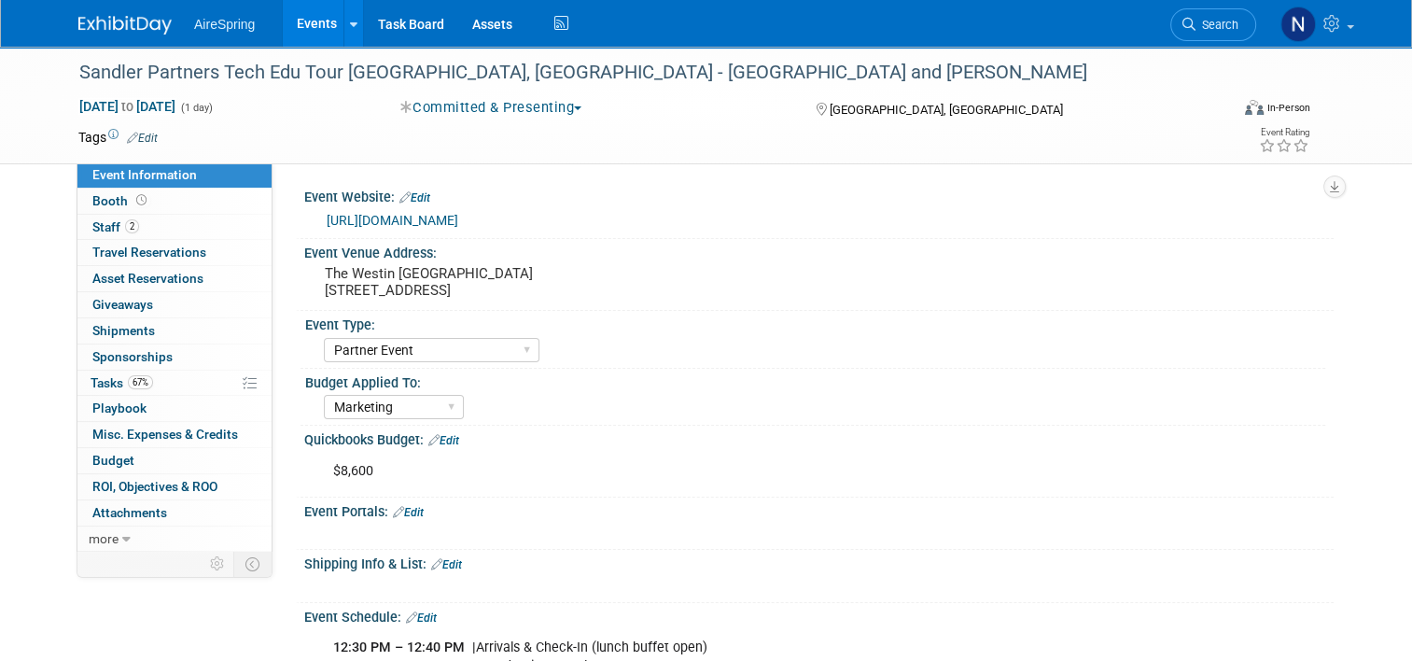
click at [306, 19] on link "Events" at bounding box center [317, 23] width 68 height 47
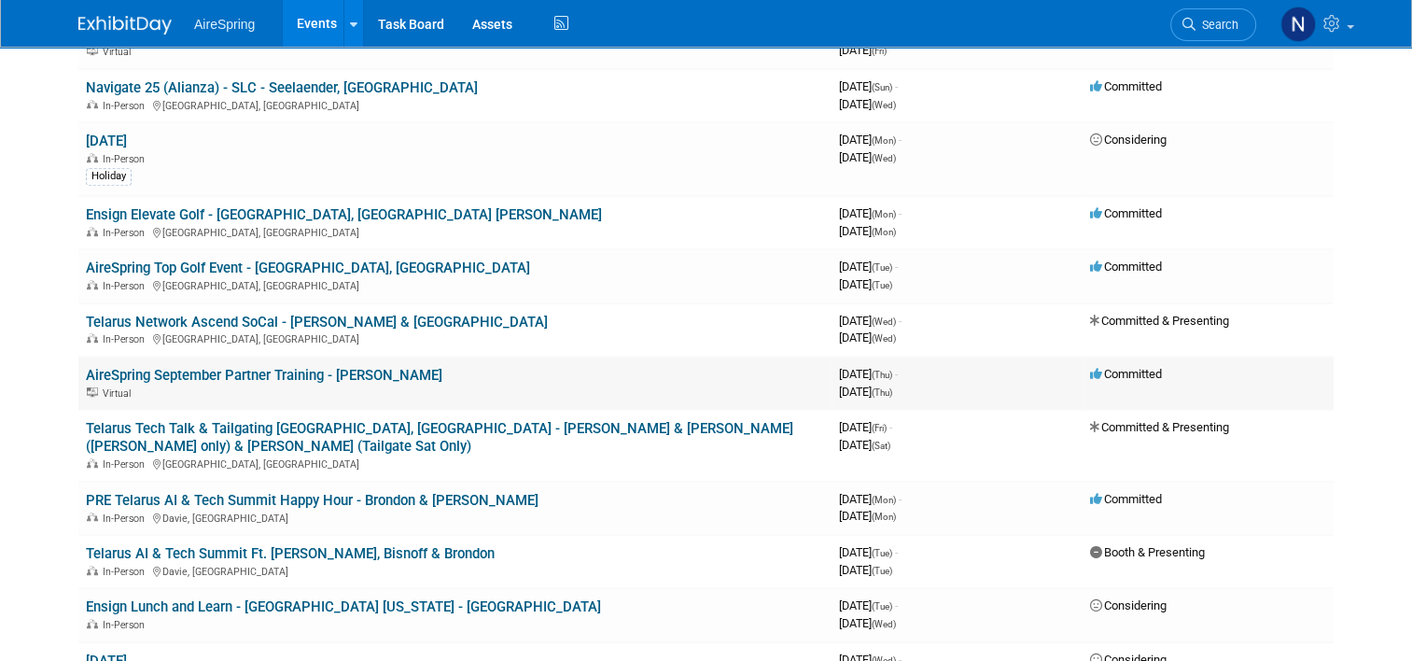
scroll to position [1120, 0]
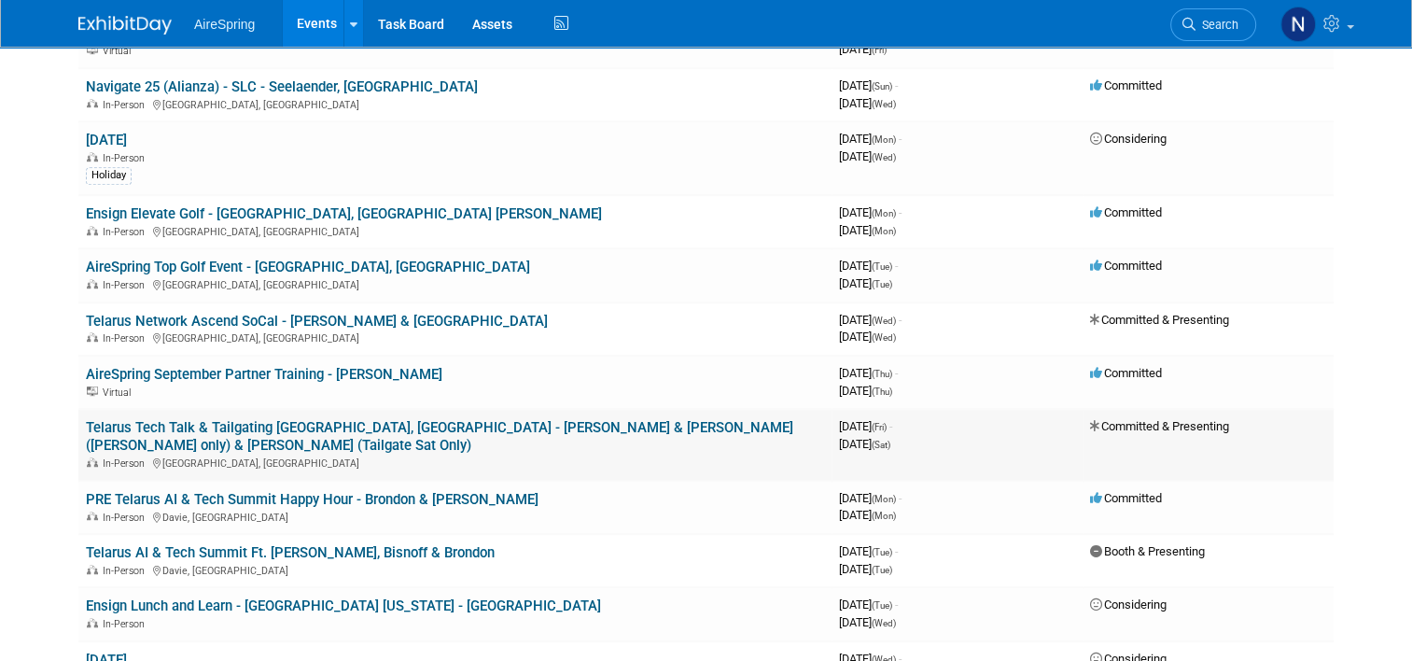
click at [249, 419] on link "Telarus Tech Talk & Tailgating [GEOGRAPHIC_DATA], [GEOGRAPHIC_DATA] - [PERSON_N…" at bounding box center [439, 436] width 707 height 35
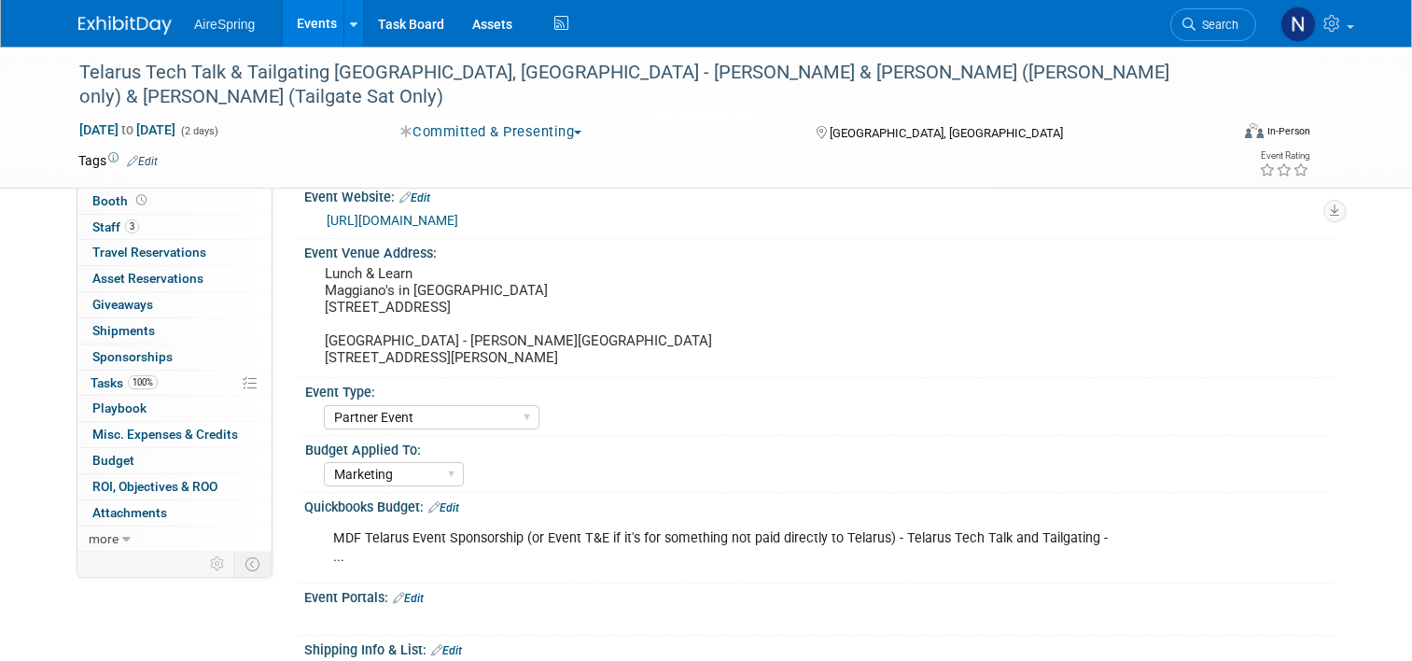
select select "Partner Event"
select select "Marketing"
